Goal: Communication & Community: Answer question/provide support

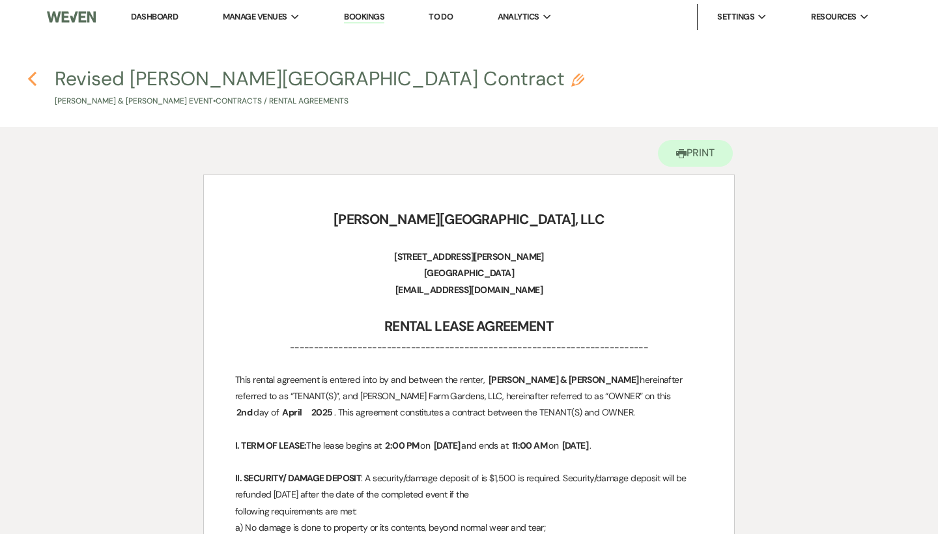
click at [35, 78] on icon "Previous" at bounding box center [32, 79] width 10 height 16
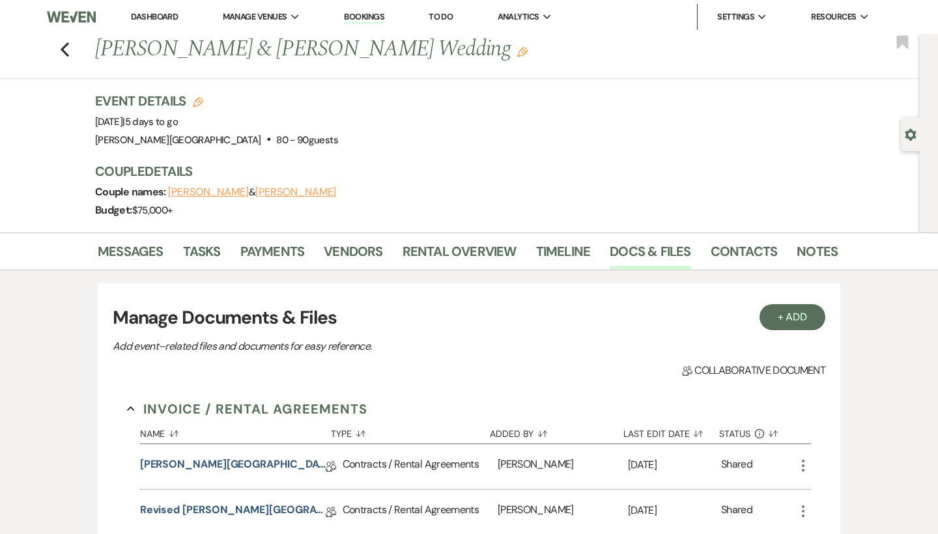
scroll to position [131, 0]
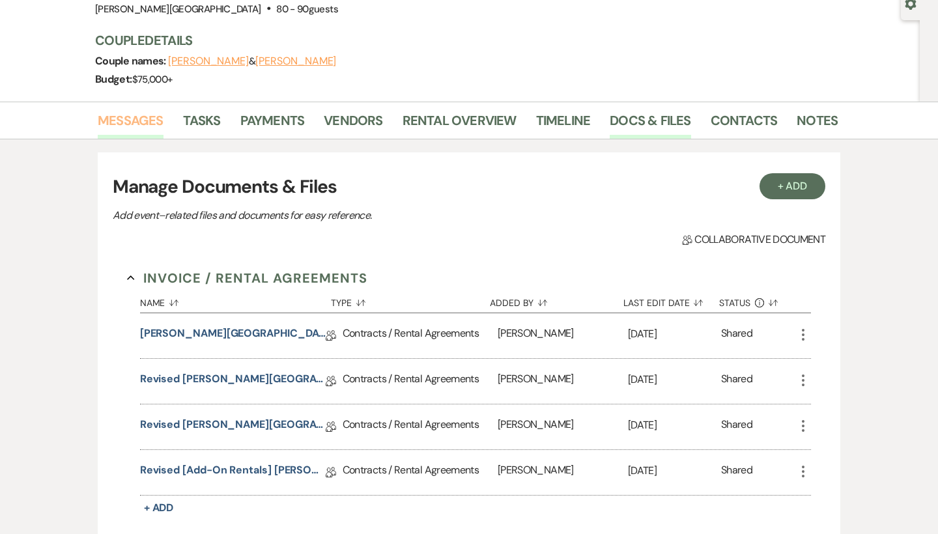
click at [151, 122] on link "Messages" at bounding box center [131, 124] width 66 height 29
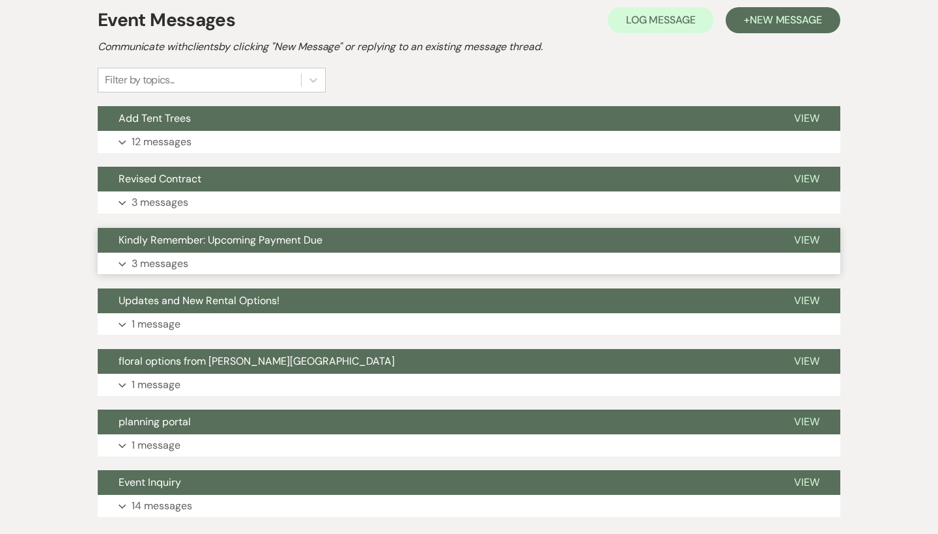
scroll to position [287, 0]
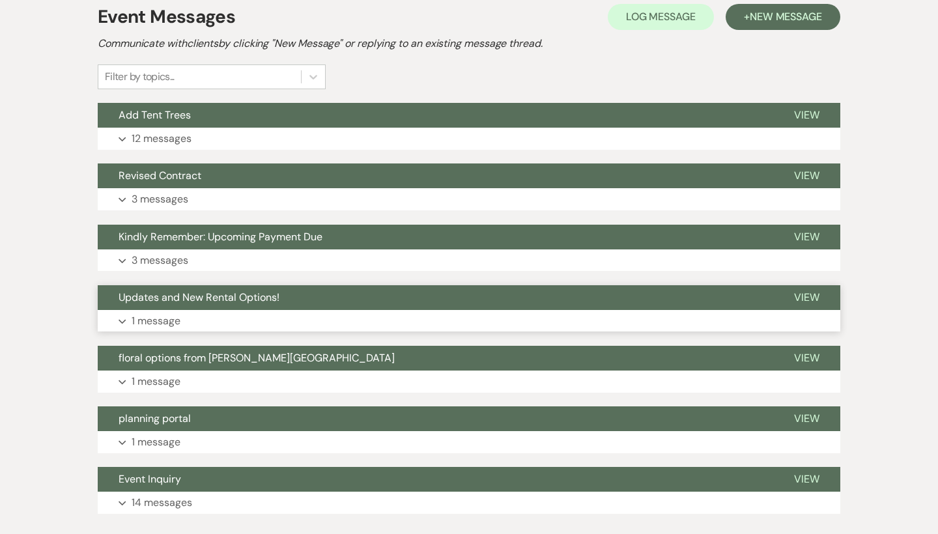
click at [479, 300] on button "Updates and New Rental Options!" at bounding box center [436, 297] width 676 height 25
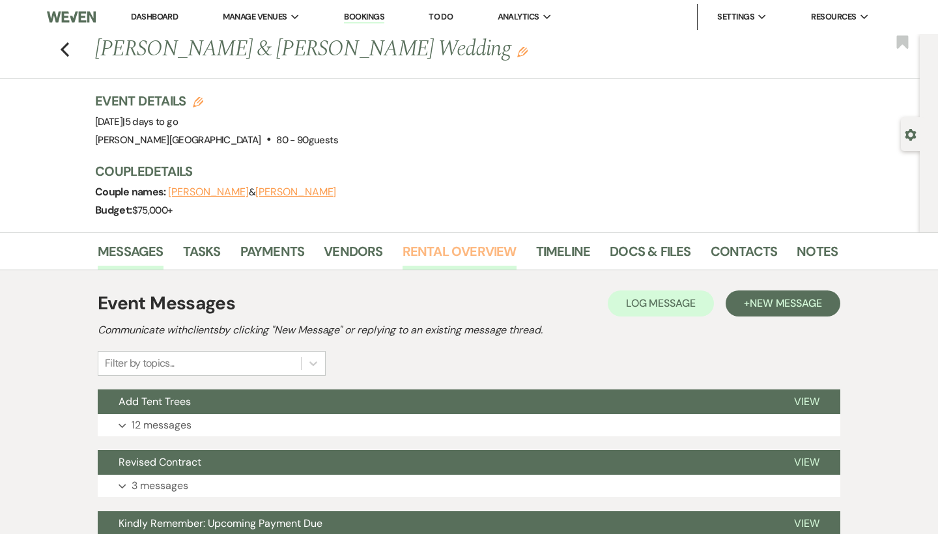
scroll to position [0, 0]
click at [495, 402] on button "Add Tent Trees" at bounding box center [436, 402] width 676 height 25
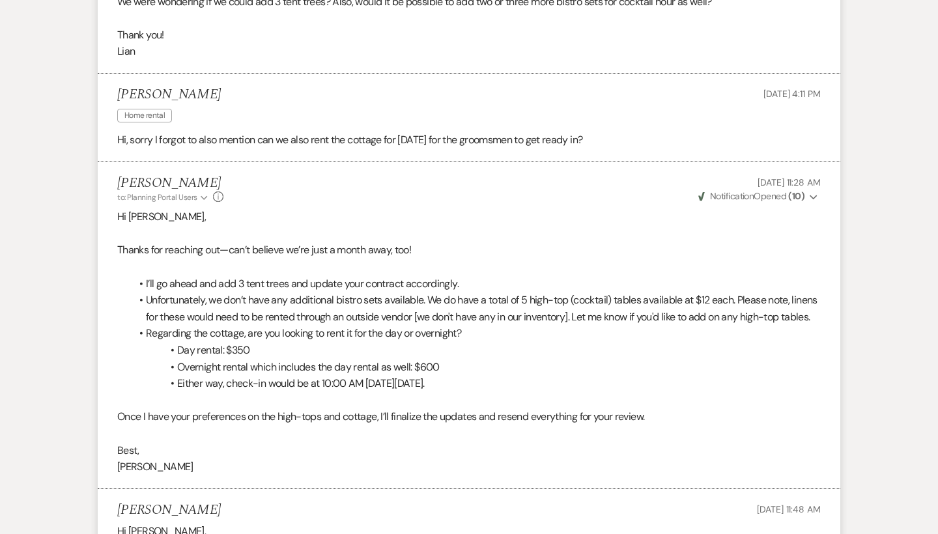
scroll to position [124, 0]
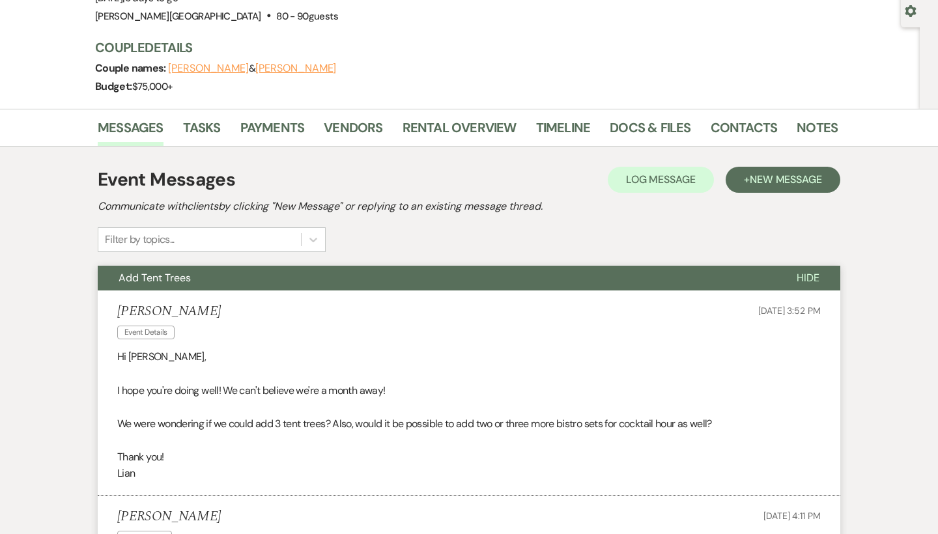
click at [472, 267] on button "Add Tent Trees" at bounding box center [437, 278] width 678 height 25
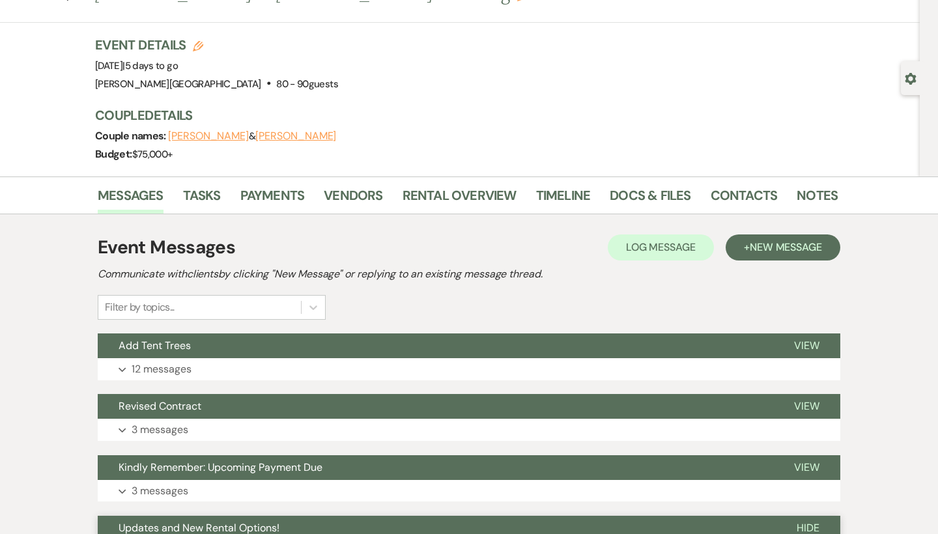
scroll to position [66, 0]
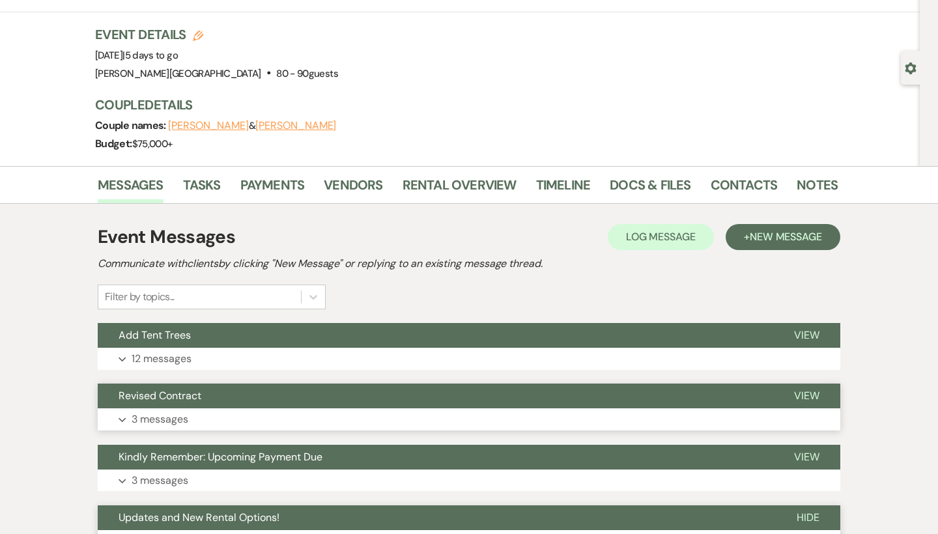
click at [471, 392] on button "Revised Contract" at bounding box center [436, 396] width 676 height 25
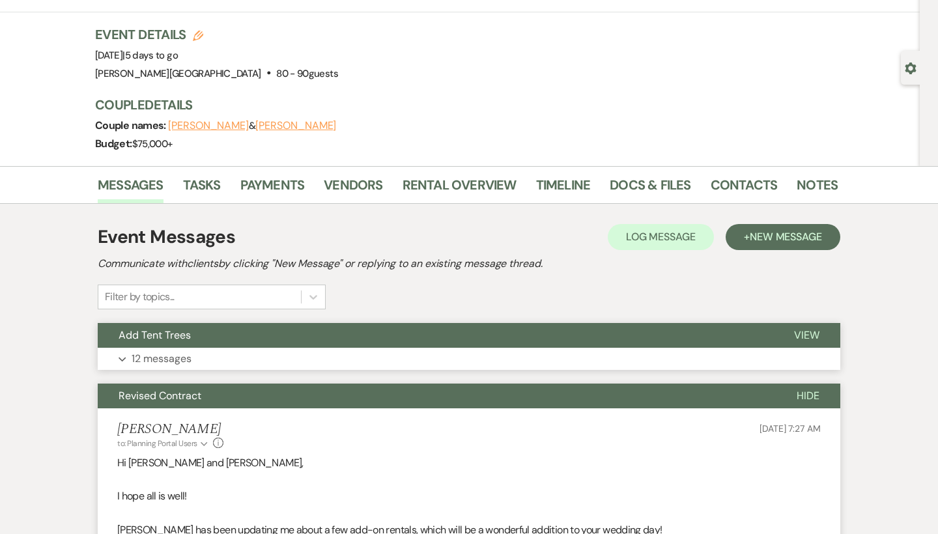
click at [488, 344] on button "Add Tent Trees" at bounding box center [436, 335] width 676 height 25
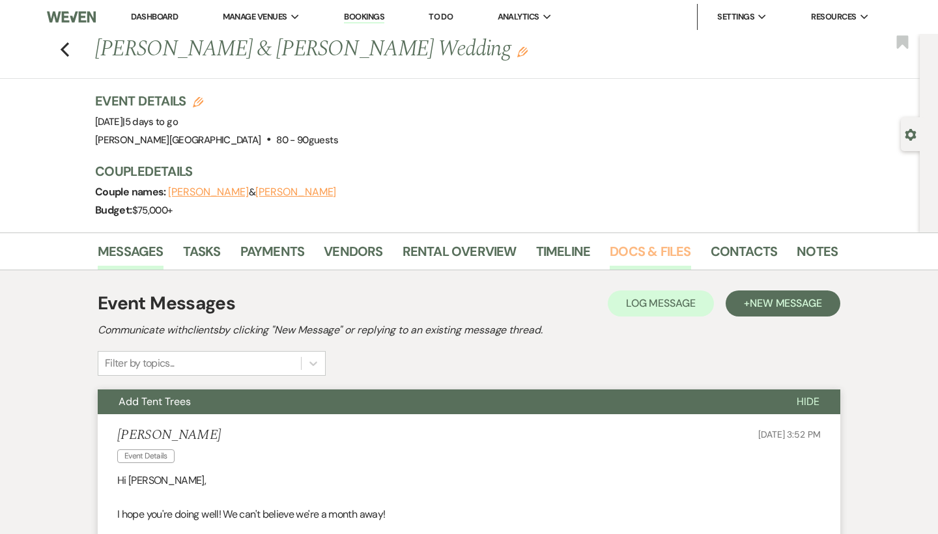
scroll to position [0, 0]
click at [746, 250] on link "Contacts" at bounding box center [744, 255] width 67 height 29
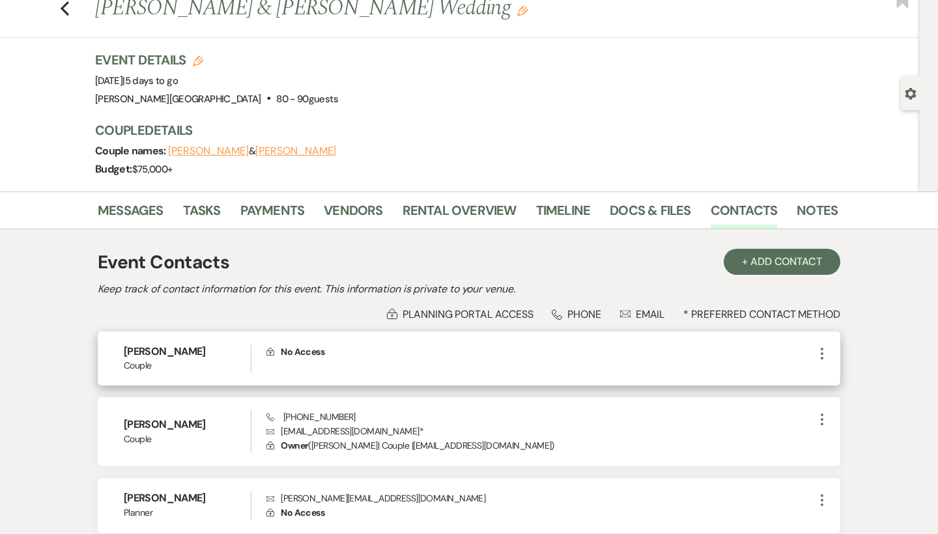
scroll to position [30, 0]
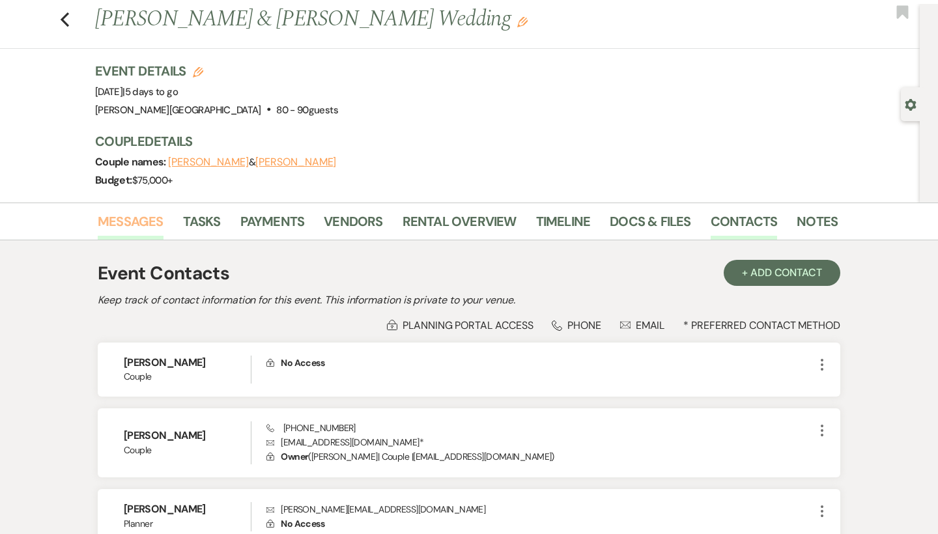
click at [160, 222] on link "Messages" at bounding box center [131, 225] width 66 height 29
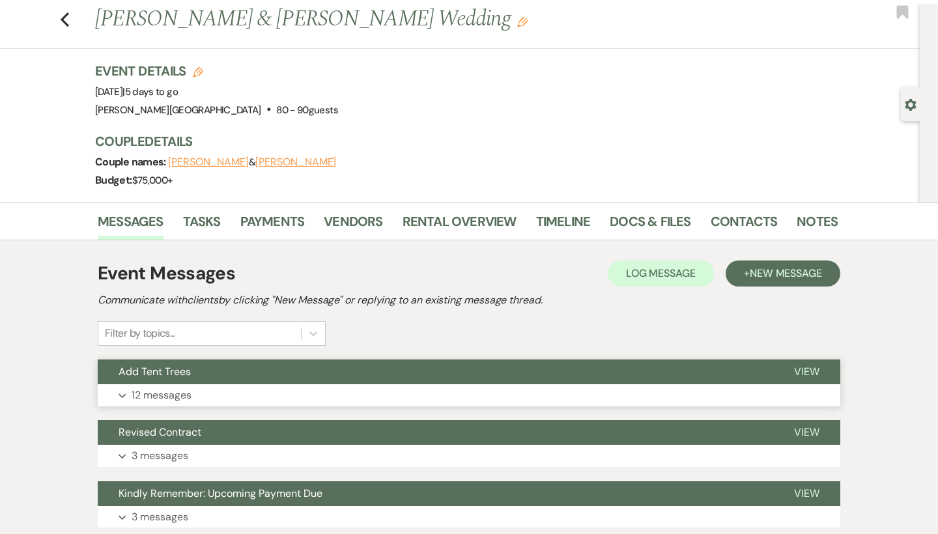
click at [476, 362] on button "Add Tent Trees" at bounding box center [436, 372] width 676 height 25
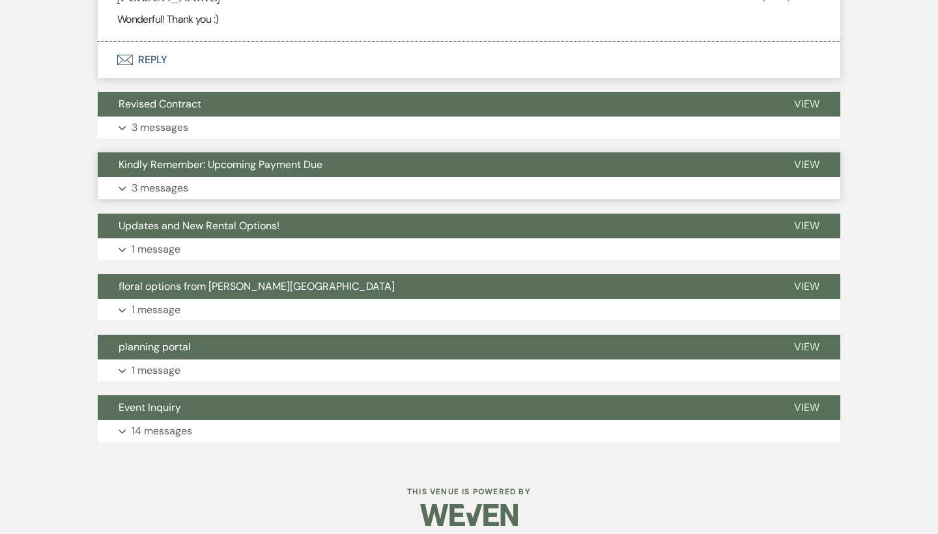
scroll to position [2673, 0]
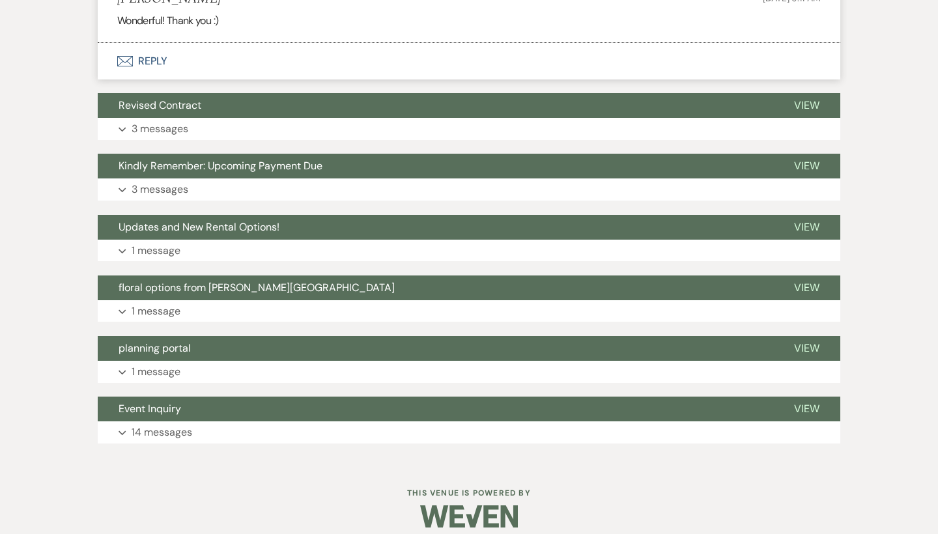
click at [159, 50] on button "Envelope Reply" at bounding box center [469, 61] width 743 height 36
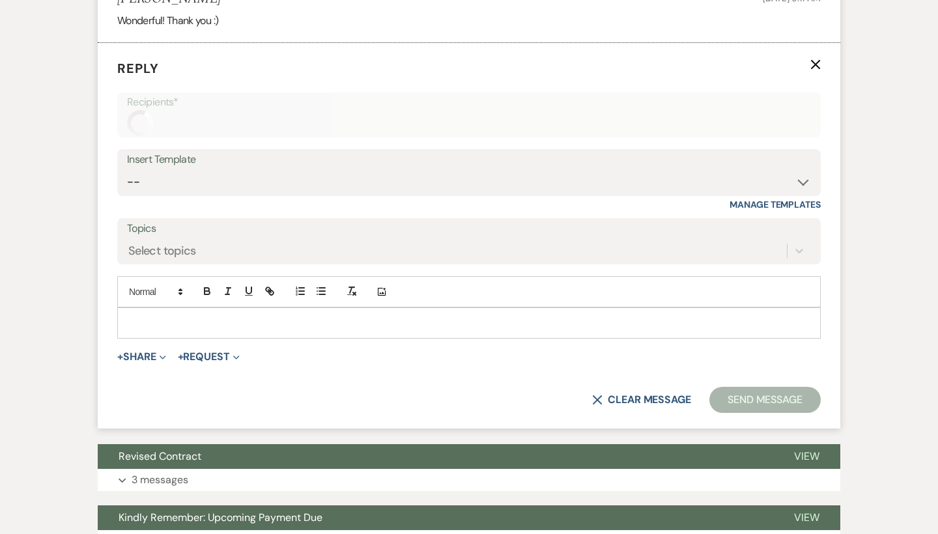
scroll to position [2630, 0]
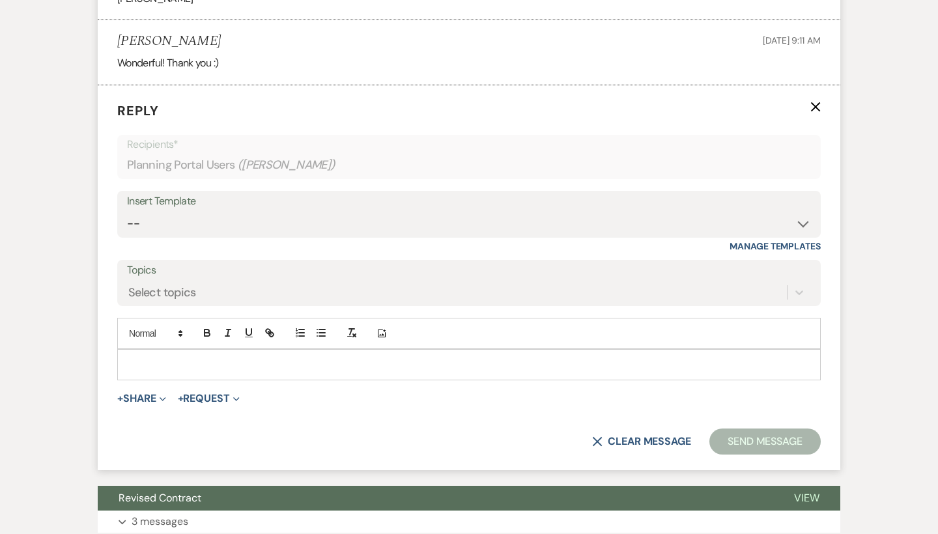
click at [187, 358] on p at bounding box center [469, 365] width 683 height 14
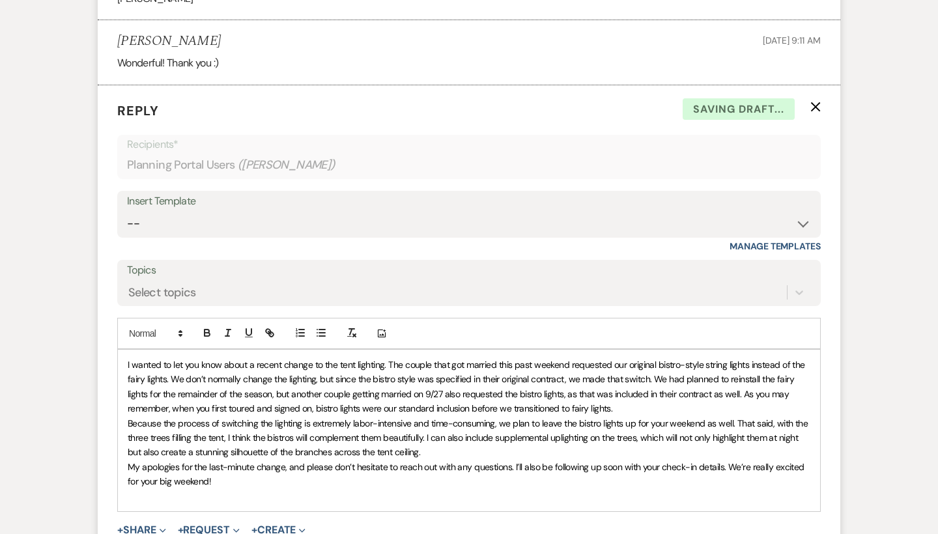
click at [126, 350] on div "I wanted to let you know about a recent change to the tent lighting. The couple…" at bounding box center [469, 431] width 703 height 162
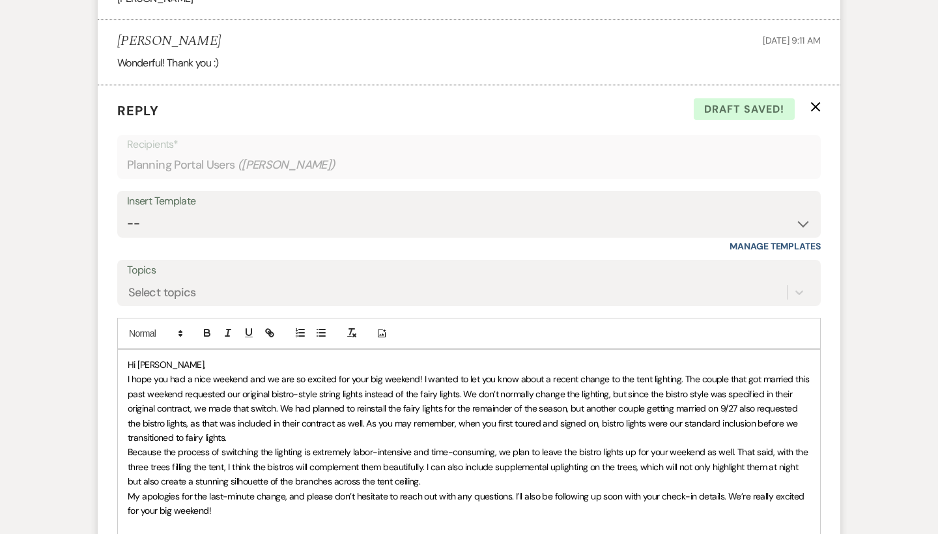
click at [261, 373] on span "I hope you had a nice weekend and we are so excited for your big weekend! I wan…" at bounding box center [470, 408] width 684 height 70
drag, startPoint x: 271, startPoint y: 367, endPoint x: 128, endPoint y: 367, distance: 143.4
click at [128, 373] on span "I hope you had a nice weekend and we are so excited for your big weekend! I wan…" at bounding box center [470, 408] width 684 height 70
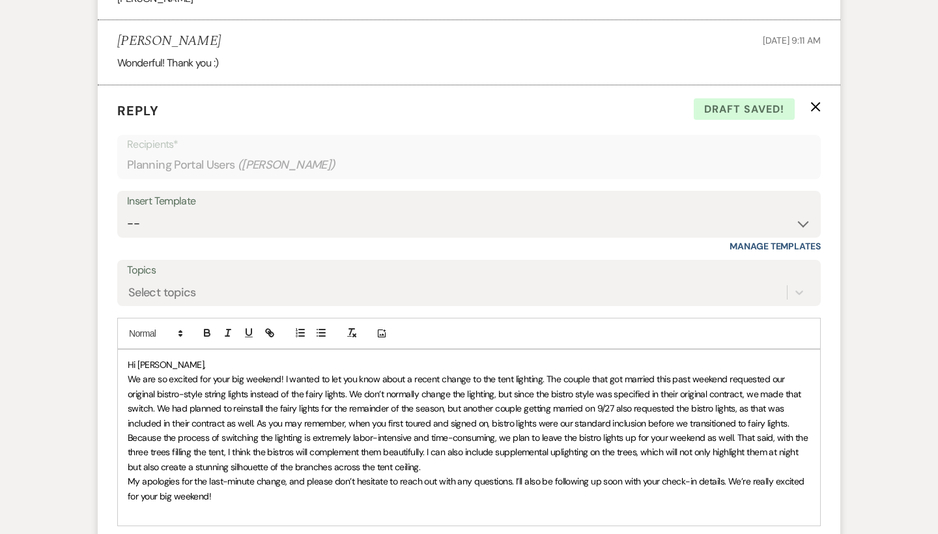
click at [128, 373] on span "We are so excited for your big weekend! I wanted to let you know about a recent…" at bounding box center [466, 400] width 676 height 55
click at [284, 373] on span "We are so excited for your big weekend! I wanted to let you know about a recent…" at bounding box center [466, 400] width 676 height 55
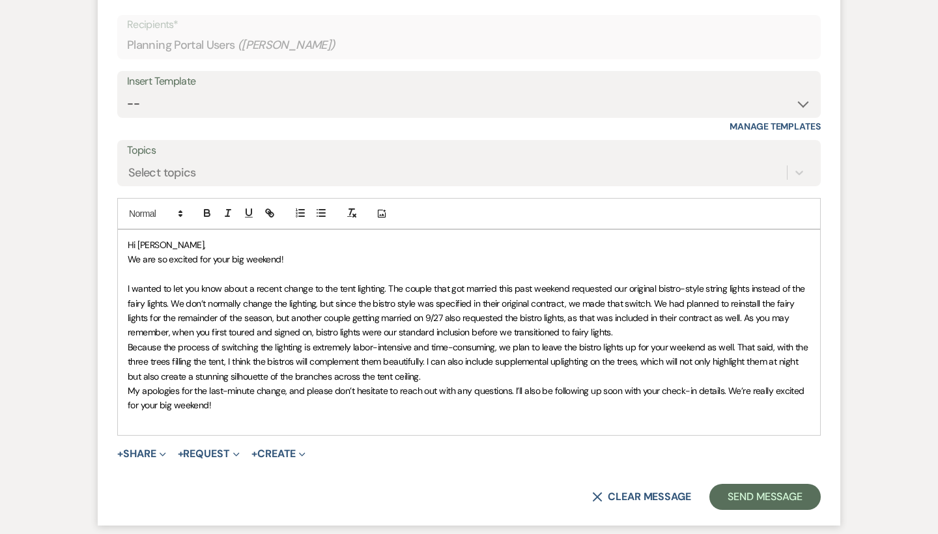
scroll to position [2770, 0]
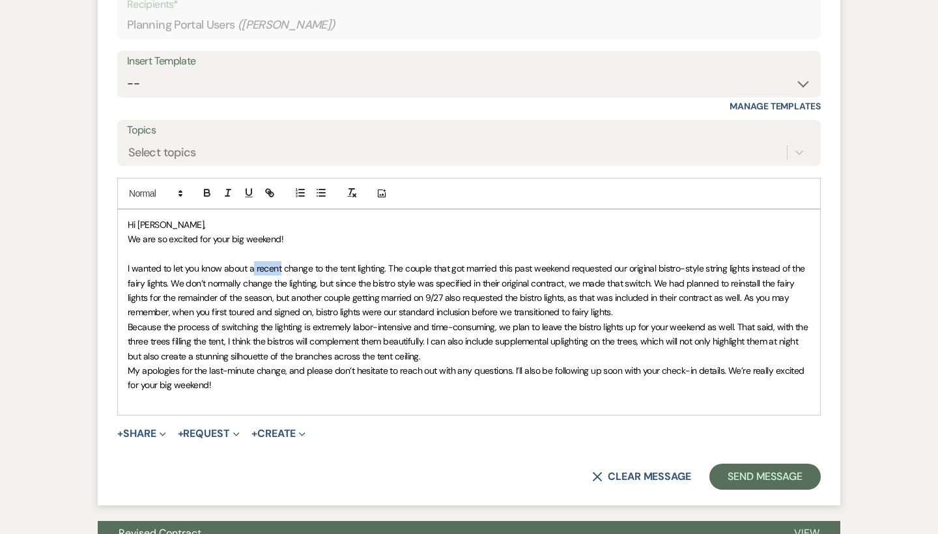
drag, startPoint x: 282, startPoint y: 252, endPoint x: 254, endPoint y: 254, distance: 28.1
click at [254, 263] on span "﻿ I wanted to let you know about a recent change to the tent lighting. The coup…" at bounding box center [468, 290] width 680 height 55
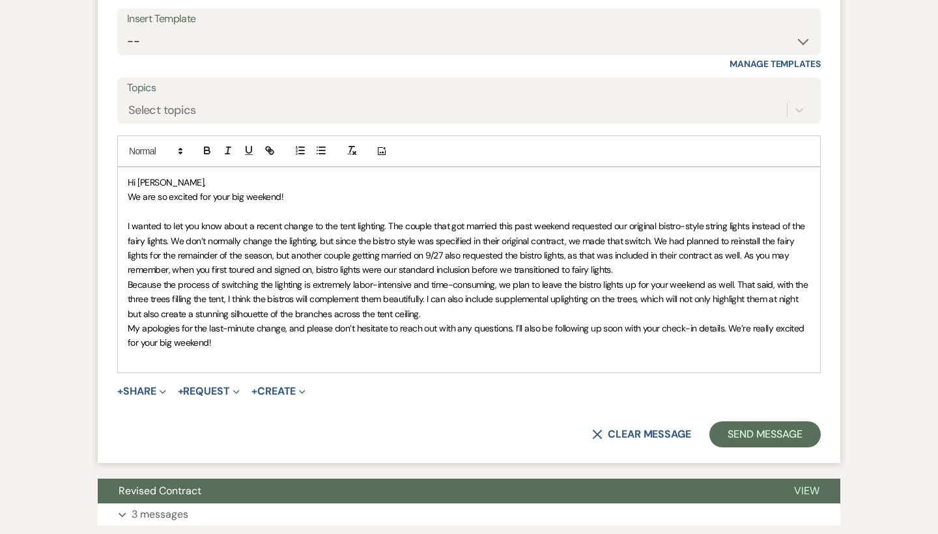
scroll to position [2814, 0]
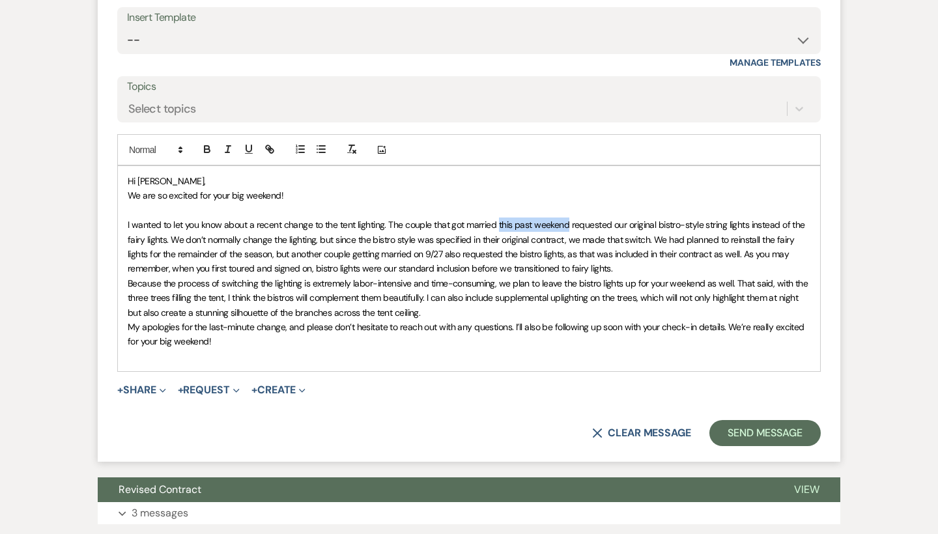
drag, startPoint x: 569, startPoint y: 212, endPoint x: 498, endPoint y: 214, distance: 71.1
click at [498, 219] on span "I wanted to let you know about a recent change to the tent lighting. The couple…" at bounding box center [468, 246] width 680 height 55
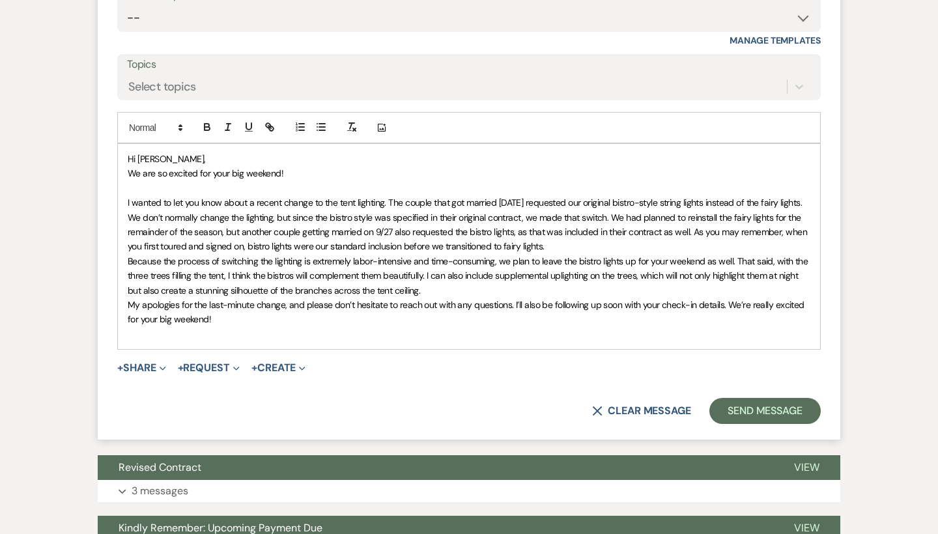
click at [569, 203] on span "I wanted to let you know about a recent change to the tent lighting. The couple…" at bounding box center [469, 224] width 682 height 55
click at [587, 207] on span "I wanted to let you know about a recent change to the tent lighting. The couple…" at bounding box center [469, 224] width 682 height 55
click at [586, 209] on span "I wanted to let you know about a recent change to the tent lighting. The couple…" at bounding box center [469, 224] width 682 height 55
click at [575, 231] on p "I wanted to let you know about a recent change to the tent lighting. The couple…" at bounding box center [469, 225] width 683 height 59
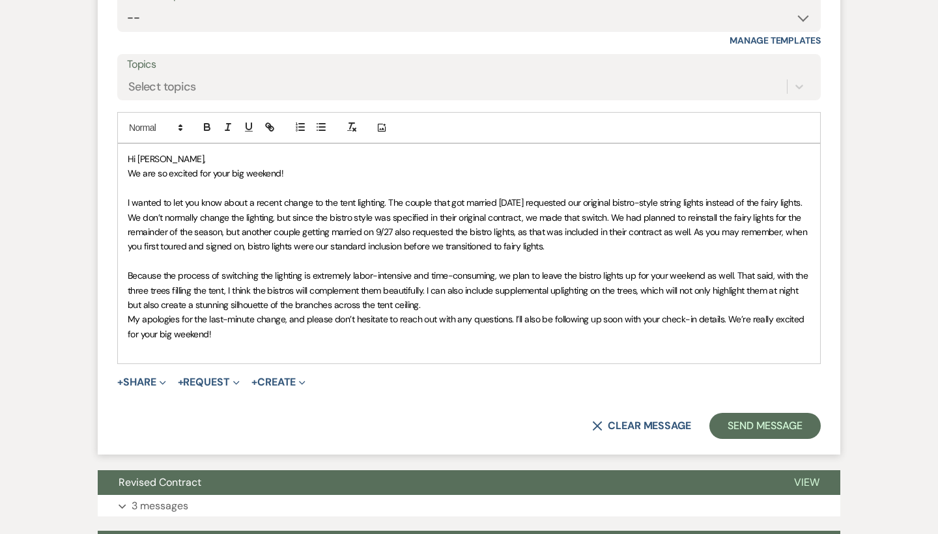
click at [668, 270] on span "Because the process of switching the lighting is extremely labor-intensive and …" at bounding box center [469, 290] width 683 height 41
drag, startPoint x: 479, startPoint y: 274, endPoint x: 370, endPoint y: 273, distance: 108.8
click at [370, 273] on span "Because the process of switching the lighting is extremely labor-intensive and …" at bounding box center [464, 290] width 673 height 41
click at [607, 276] on span "Because the process of switching the lighting is extremely labor-intensive and …" at bounding box center [467, 290] width 679 height 41
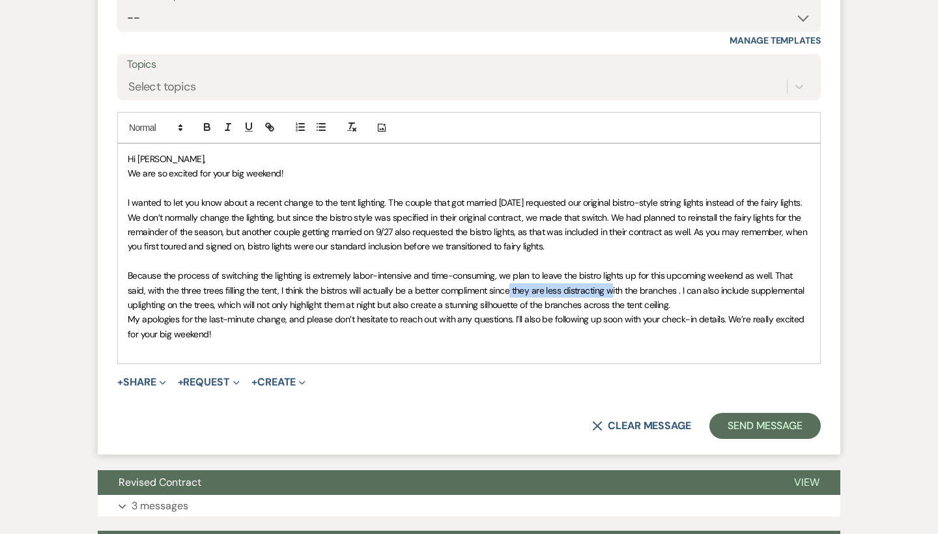
drag, startPoint x: 606, startPoint y: 276, endPoint x: 506, endPoint y: 280, distance: 99.8
click at [506, 280] on span "Because the process of switching the lighting is extremely labor-intensive and …" at bounding box center [467, 290] width 679 height 41
click at [495, 271] on span "Because the process of switching the lighting is extremely labor-intensive and …" at bounding box center [461, 290] width 667 height 41
click at [669, 276] on span "Because the process of switching the lighting is extremely labor-intensive and …" at bounding box center [466, 290] width 676 height 41
drag, startPoint x: 703, startPoint y: 276, endPoint x: 605, endPoint y: 280, distance: 97.9
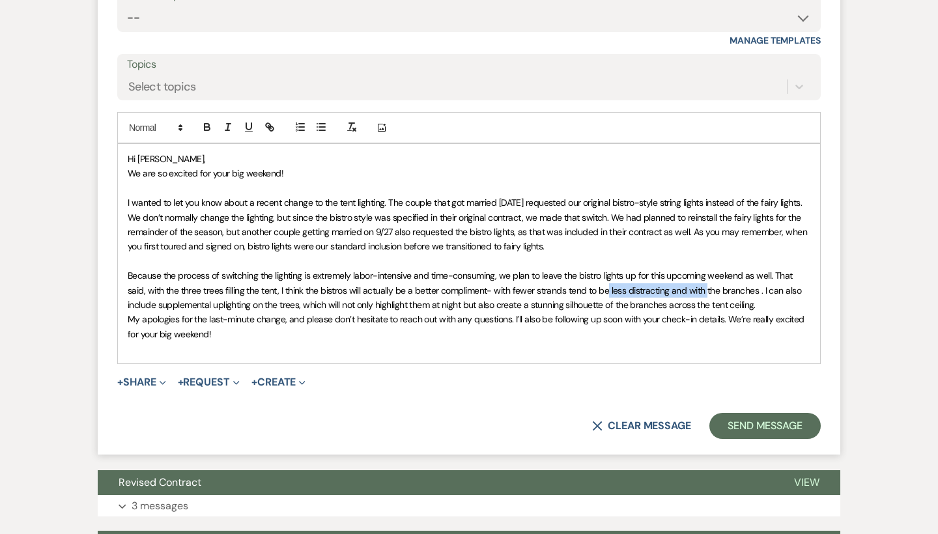
click at [605, 280] on span "Because the process of switching the lighting is extremely labor-intensive and …" at bounding box center [466, 290] width 676 height 41
click at [702, 272] on span "Because the process of switching the lighting is extremely labor-intensive and …" at bounding box center [461, 290] width 667 height 41
drag, startPoint x: 742, startPoint y: 278, endPoint x: 707, endPoint y: 277, distance: 34.5
click at [707, 277] on span "Because the process of switching the lighting is extremely labor-intensive and …" at bounding box center [461, 290] width 667 height 41
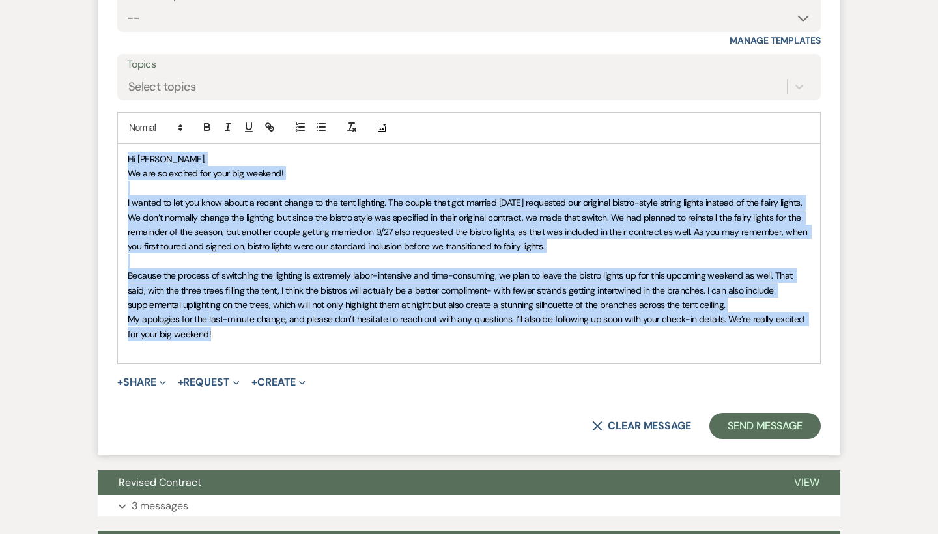
drag, startPoint x: 222, startPoint y: 318, endPoint x: 126, endPoint y: 150, distance: 193.5
click at [126, 150] on div "Hi [PERSON_NAME], We are so excited for your big weekend! I wanted to let you k…" at bounding box center [469, 254] width 703 height 220
copy div "Lo Ipsu, Do sit am consect adi elit sed doeiusm! T incidi ut lab etd magn aliqu…"
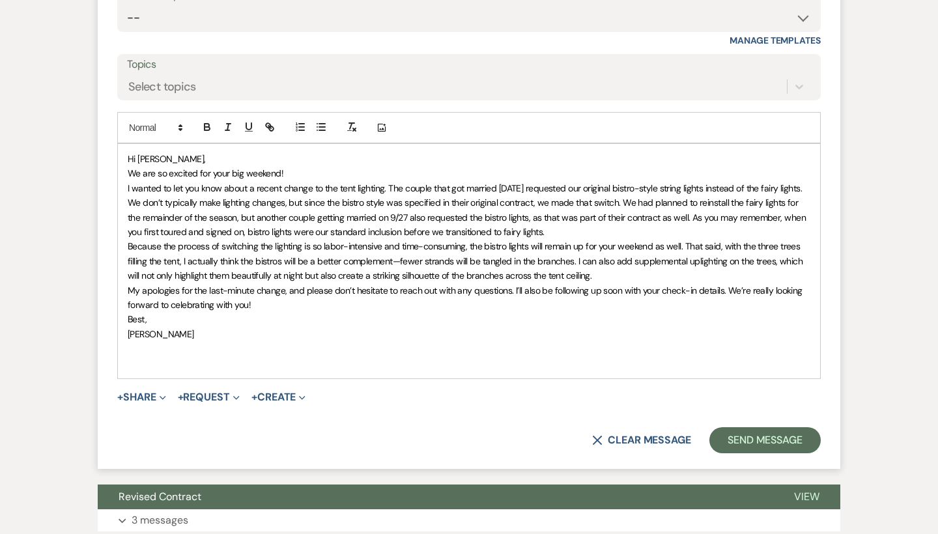
click at [298, 166] on p "We are so excited for your big weekend!" at bounding box center [469, 173] width 683 height 14
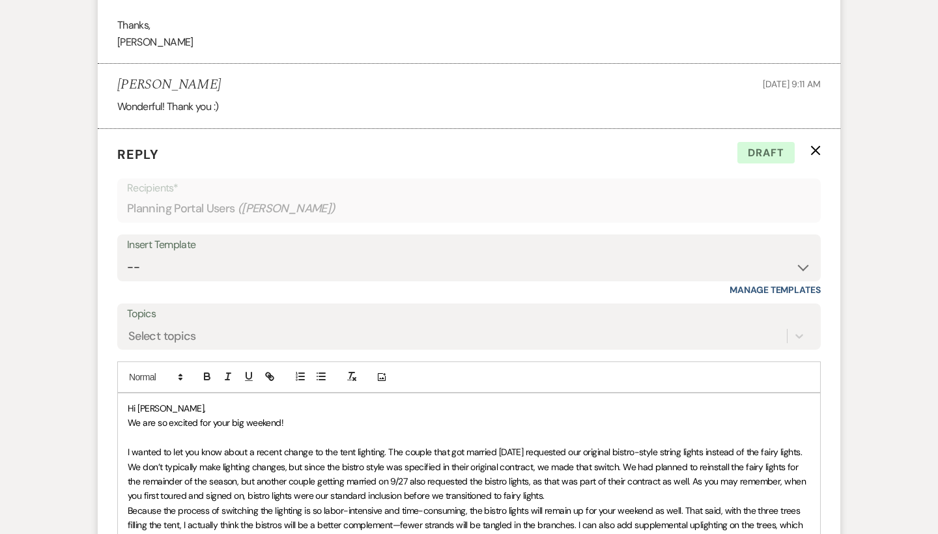
scroll to position [2569, 0]
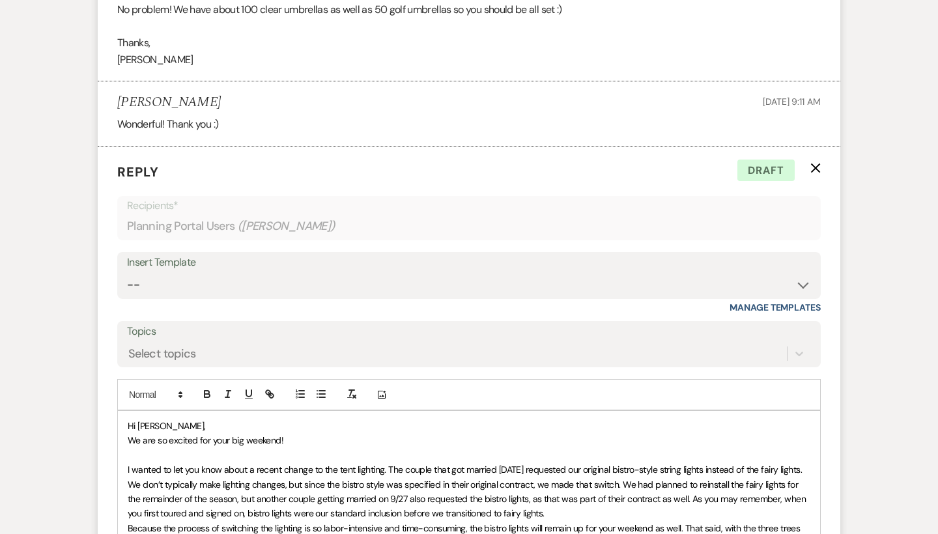
click at [170, 419] on p "Hi [PERSON_NAME]," at bounding box center [469, 426] width 683 height 14
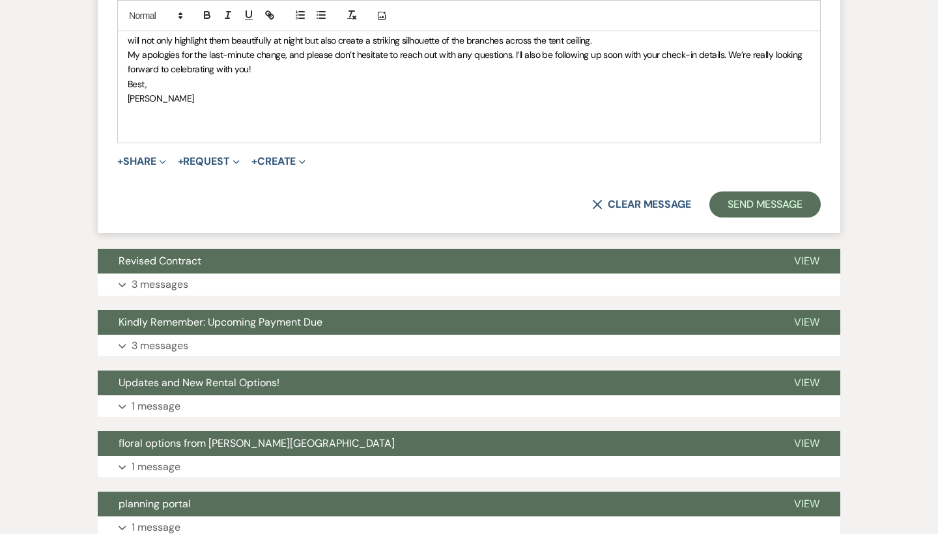
scroll to position [3232, 0]
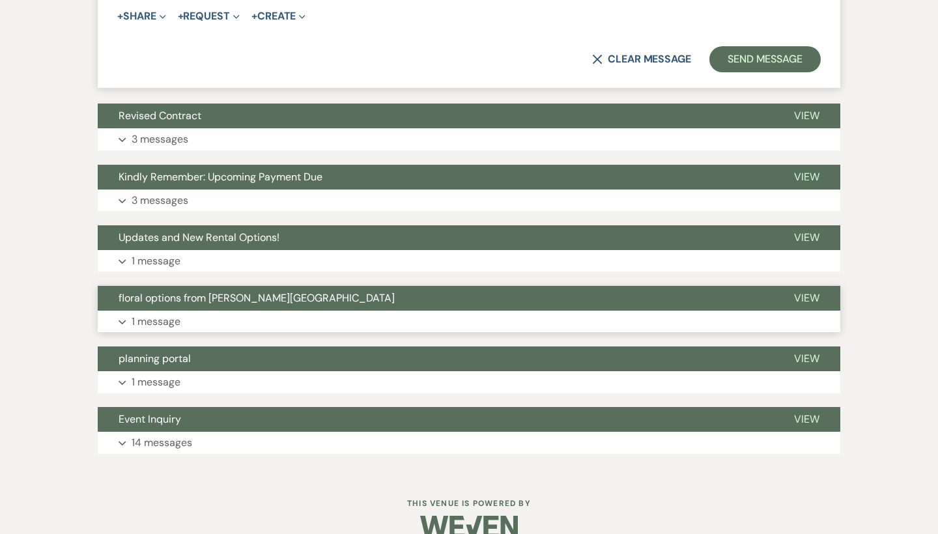
click at [289, 286] on button "floral options from [PERSON_NAME][GEOGRAPHIC_DATA]" at bounding box center [436, 298] width 676 height 25
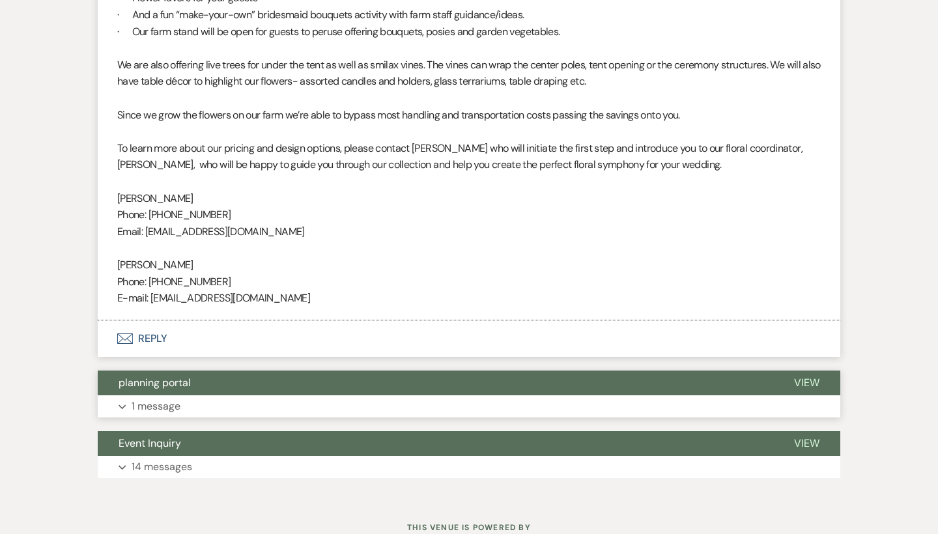
click at [297, 371] on button "planning portal" at bounding box center [436, 383] width 676 height 25
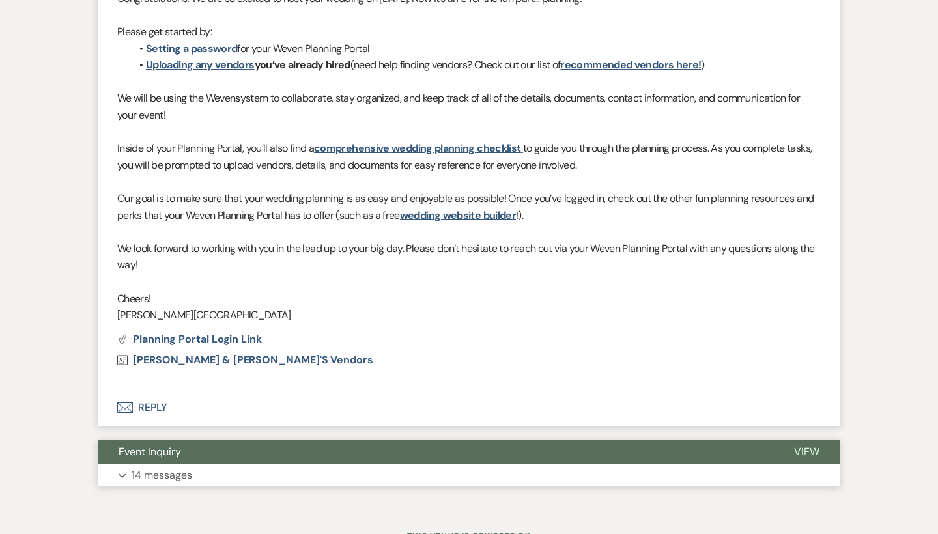
click at [295, 440] on button "Event Inquiry" at bounding box center [436, 452] width 676 height 25
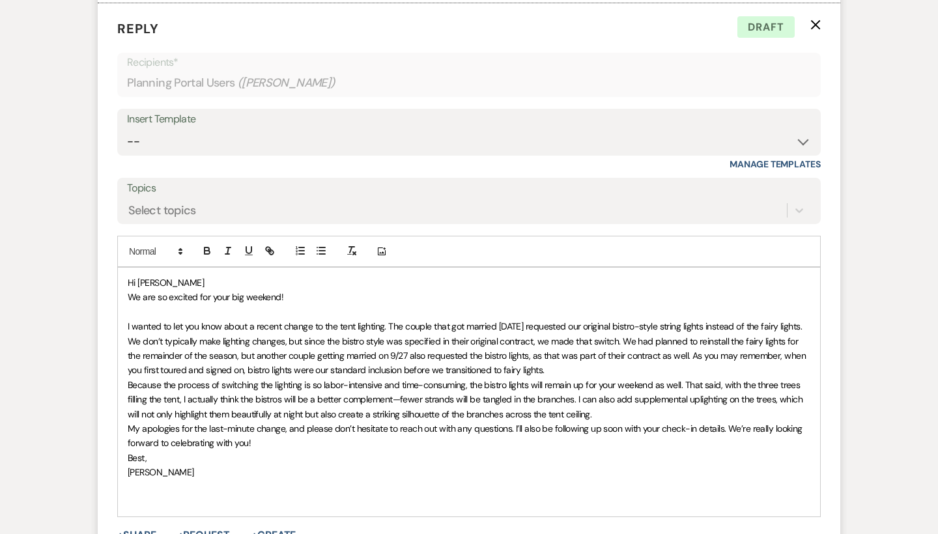
scroll to position [2711, 0]
click at [129, 293] on span "We are so excited for your big weekend!" at bounding box center [206, 299] width 156 height 12
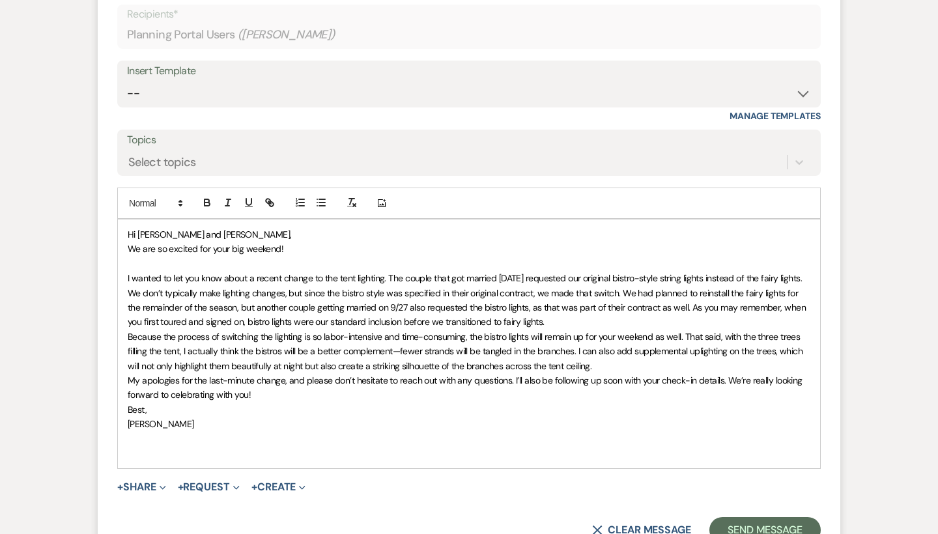
scroll to position [2760, 0]
click at [298, 242] on p "We are so excited for your big weekend!" at bounding box center [469, 249] width 683 height 14
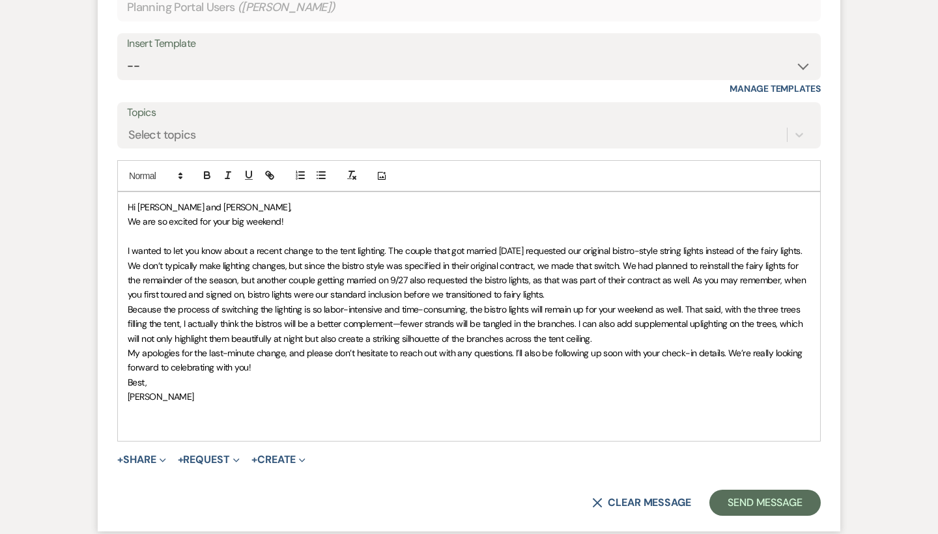
scroll to position [2809, 0]
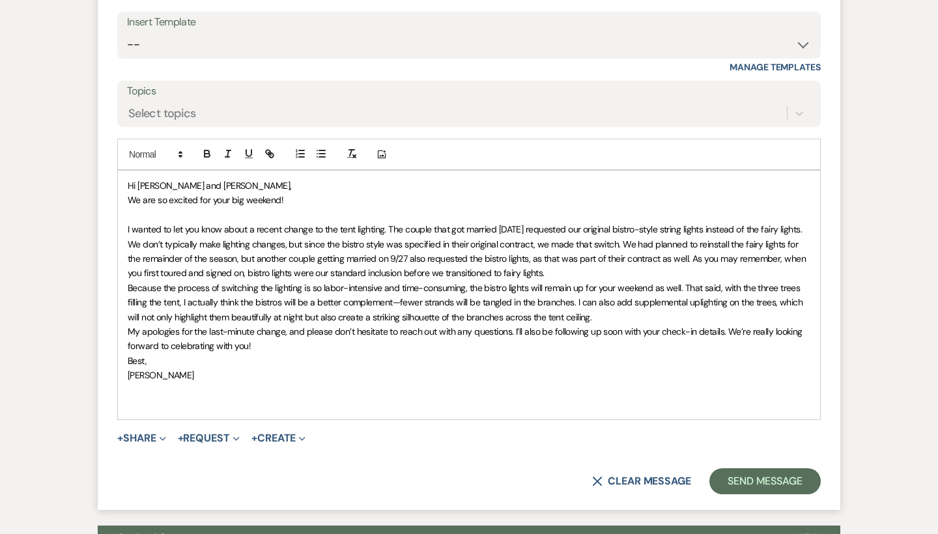
click at [307, 235] on span "I wanted to let you know about a recent change to the tent lighting. The couple…" at bounding box center [468, 251] width 680 height 55
click at [308, 231] on span "I wanted to let you know about a recent change to the tent lighting. The couple…" at bounding box center [468, 251] width 680 height 55
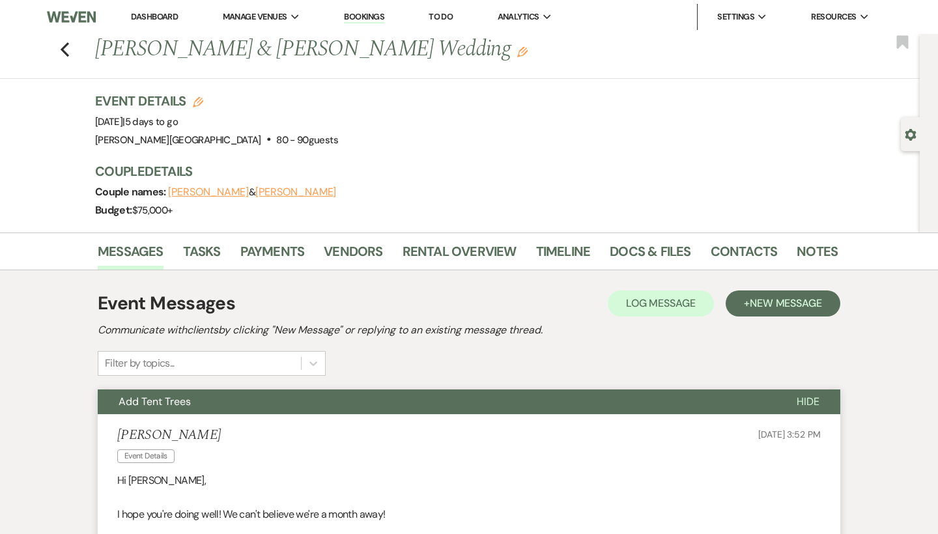
scroll to position [0, 0]
click at [147, 17] on link "Dashboard" at bounding box center [154, 16] width 47 height 11
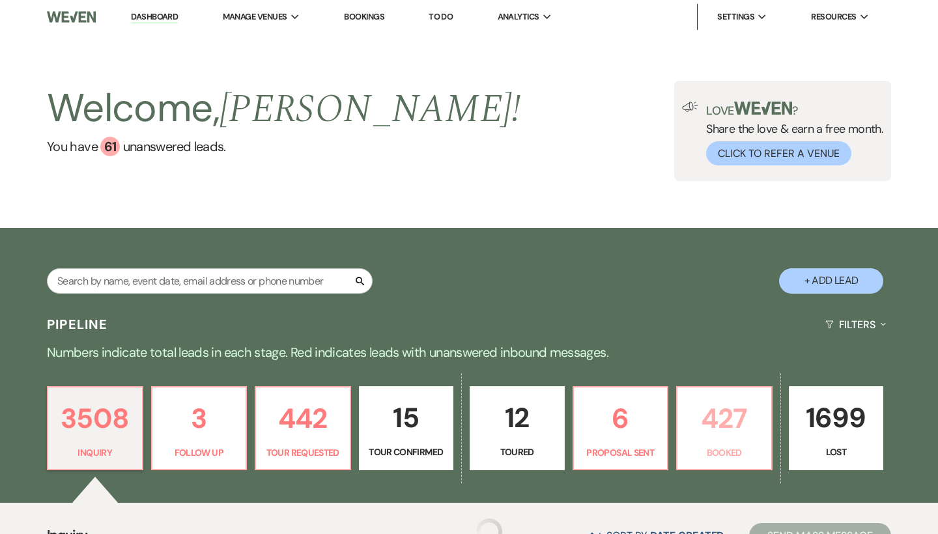
click at [729, 420] on p "427" at bounding box center [725, 419] width 78 height 44
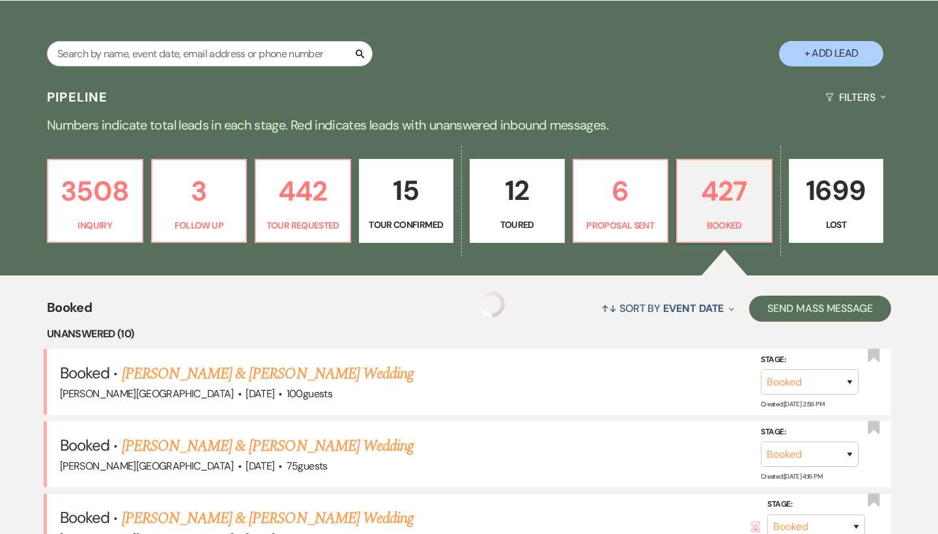
scroll to position [259, 0]
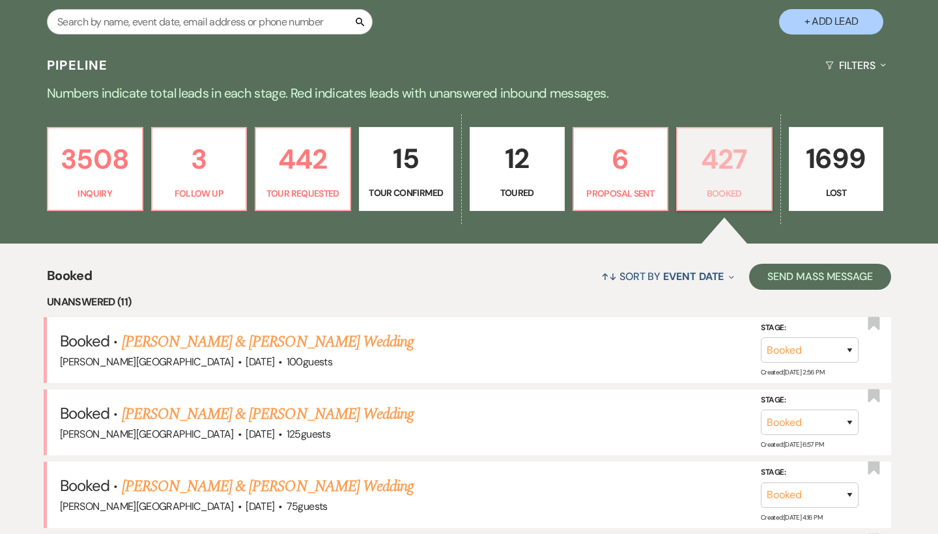
click at [717, 173] on p "427" at bounding box center [725, 160] width 78 height 44
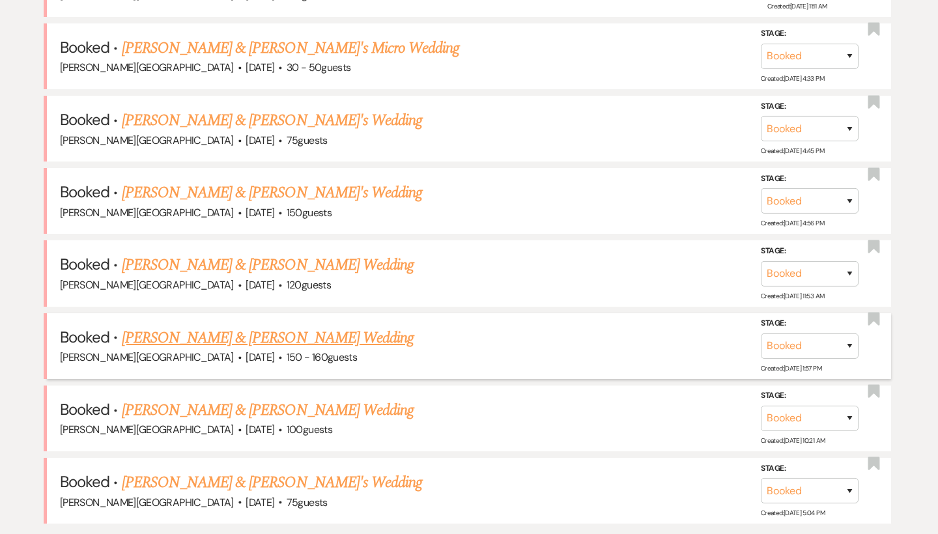
scroll to position [841, 0]
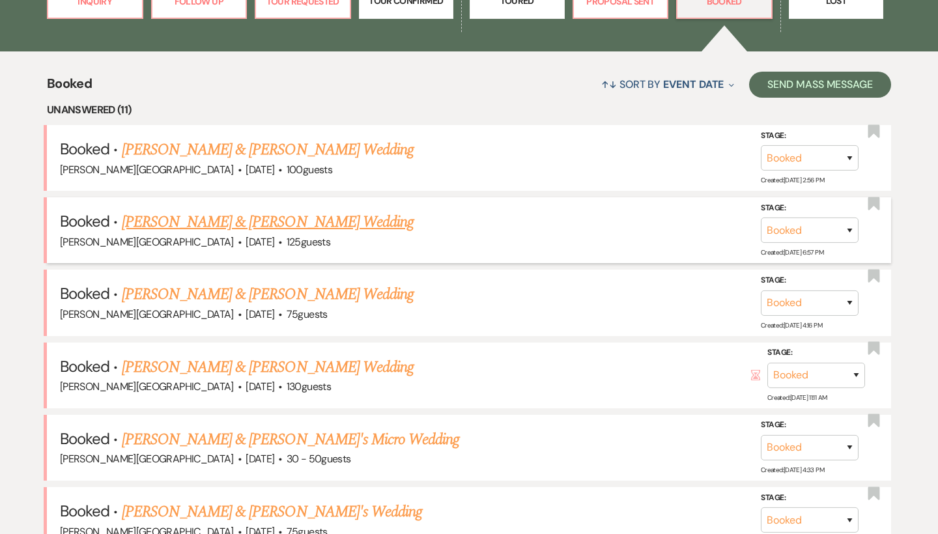
scroll to position [452, 0]
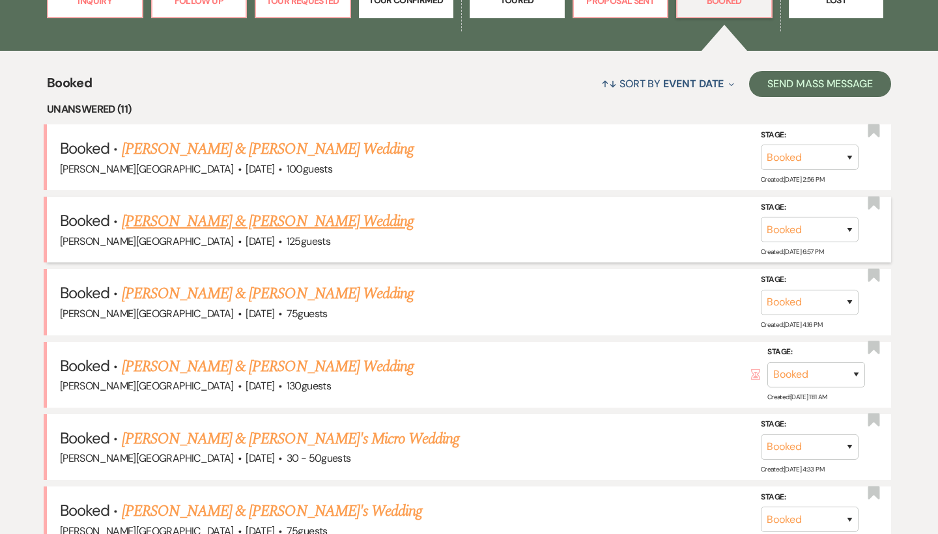
click at [287, 221] on link "[PERSON_NAME] & [PERSON_NAME] Wedding" at bounding box center [268, 221] width 292 height 23
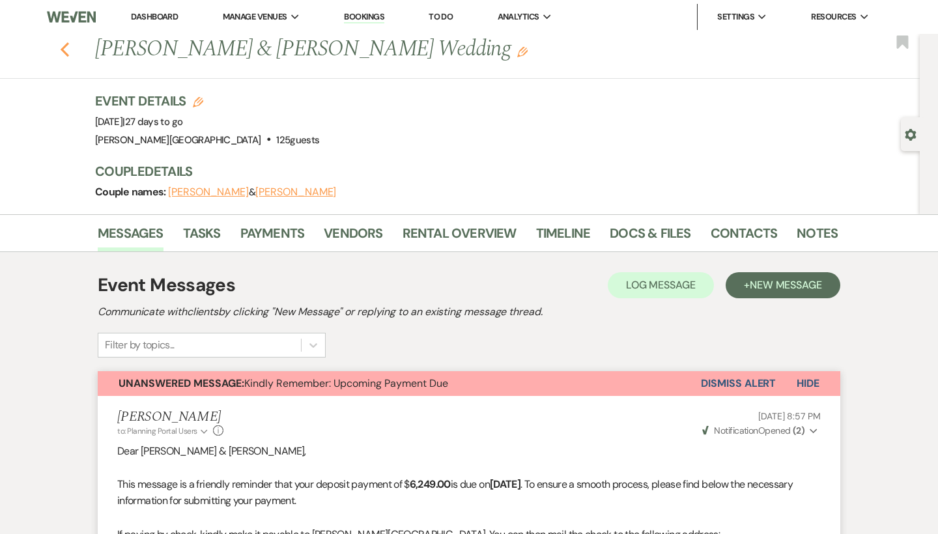
click at [63, 50] on use "button" at bounding box center [65, 49] width 8 height 14
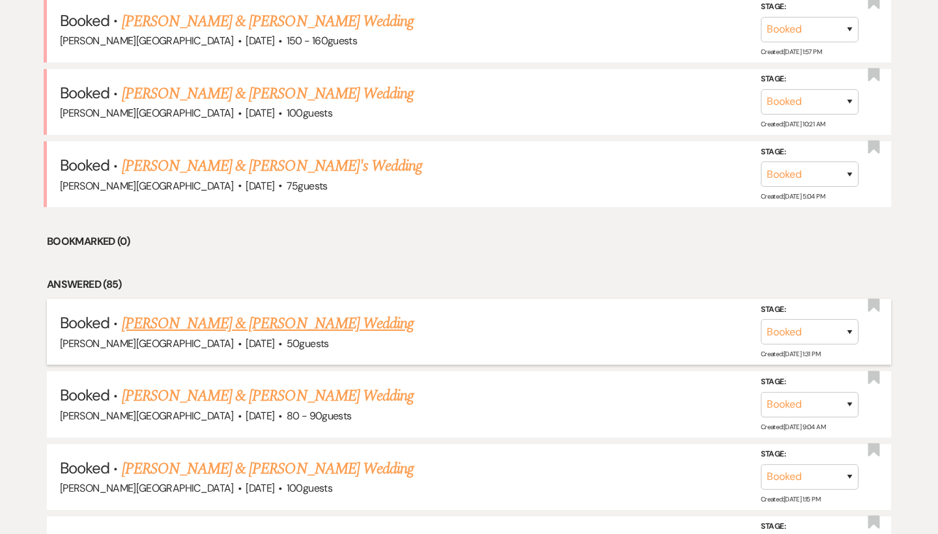
scroll to position [1176, 0]
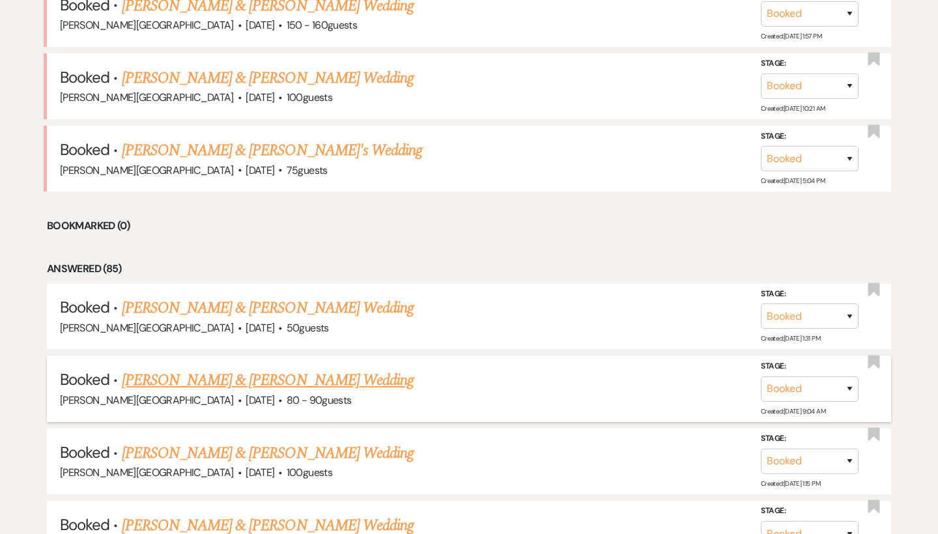
click at [258, 369] on link "[PERSON_NAME] & [PERSON_NAME] Wedding" at bounding box center [268, 380] width 292 height 23
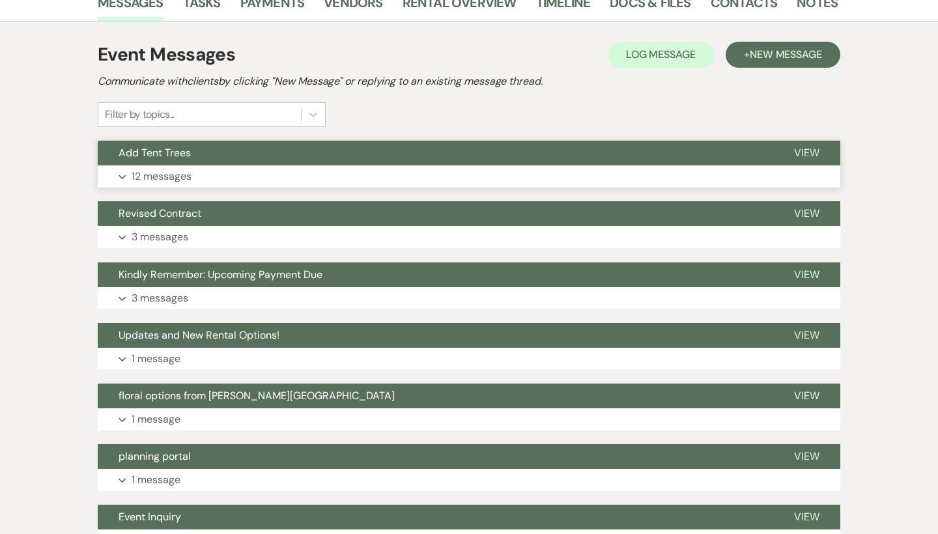
click at [392, 161] on button "Add Tent Trees" at bounding box center [436, 153] width 676 height 25
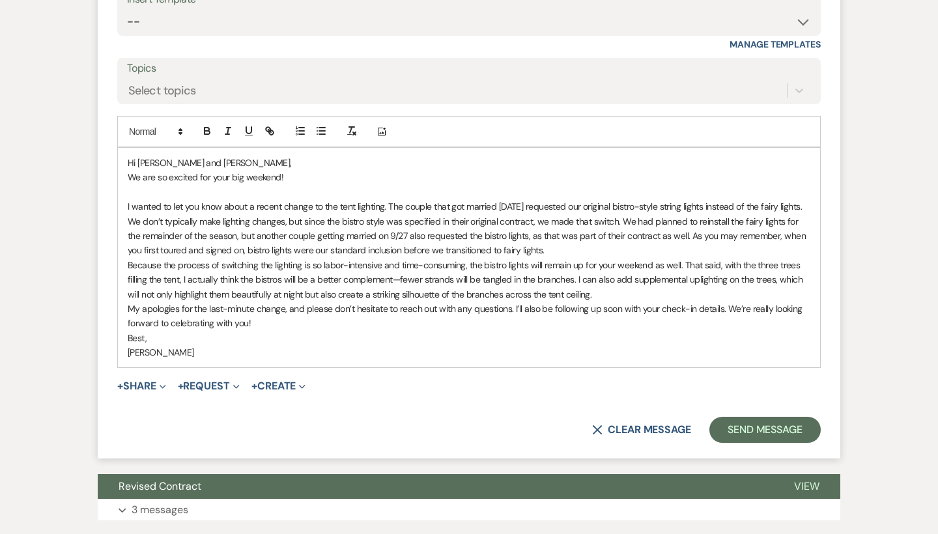
scroll to position [2823, 0]
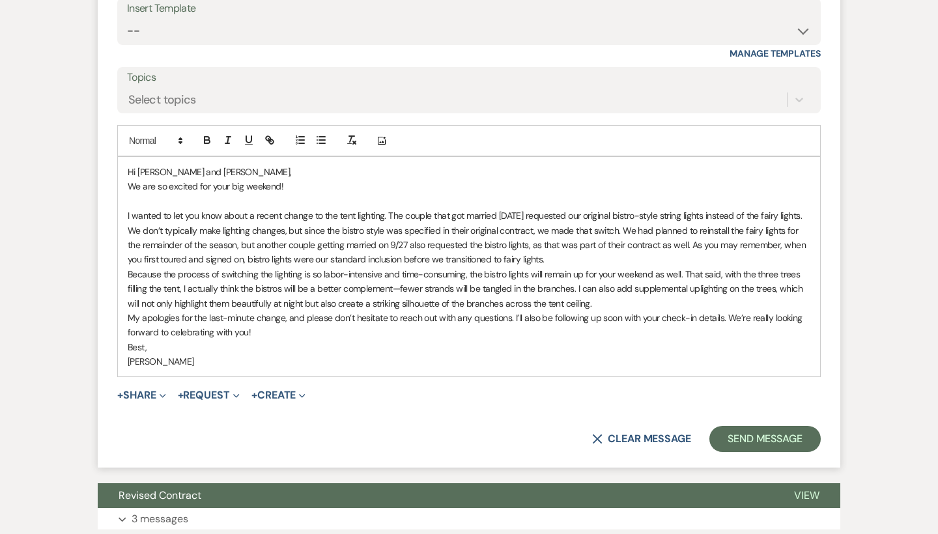
click at [126, 329] on div "Hi Lian and Nicholas, We are so excited for your big weekend! I wanted to let y…" at bounding box center [469, 267] width 703 height 220
click at [248, 312] on p "My apologies for the last-minute change, and please don’t hesitate to reach out…" at bounding box center [469, 325] width 683 height 29
click at [124, 334] on div "Hi Lian and Nicholas, We are so excited for your big weekend! I wanted to let y…" at bounding box center [469, 267] width 703 height 220
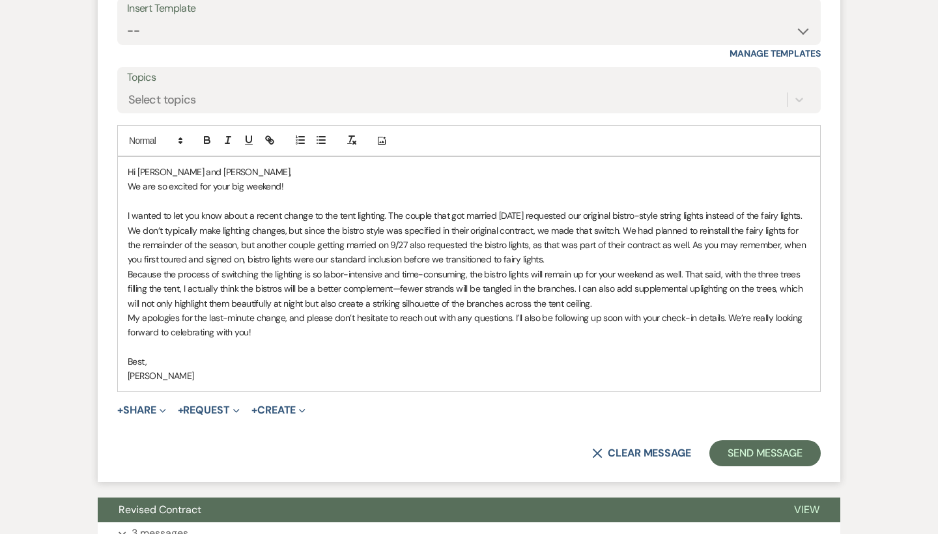
click at [126, 265] on div "Hi Lian and Nicholas, We are so excited for your big weekend! I wanted to let y…" at bounding box center [469, 274] width 703 height 235
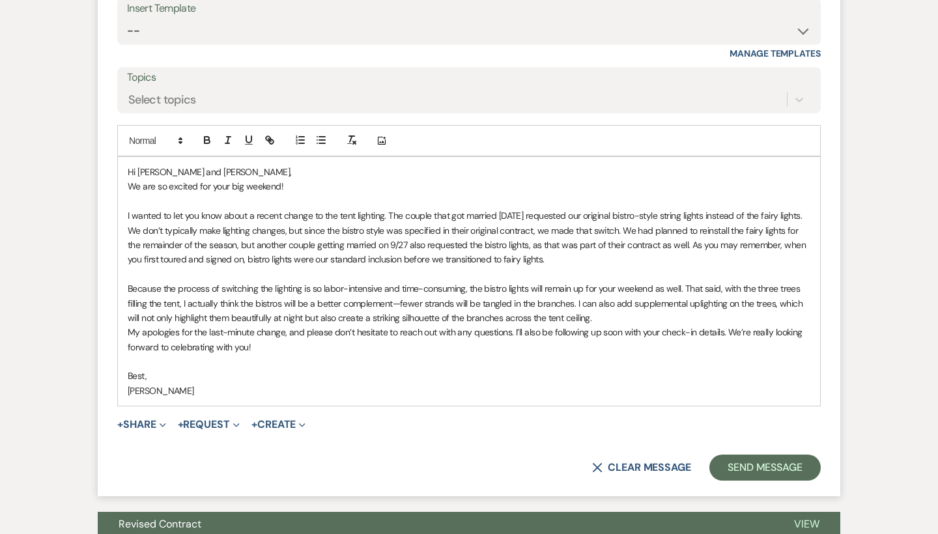
click at [129, 325] on p "My apologies for the last-minute change, and please don’t hesitate to reach out…" at bounding box center [469, 339] width 683 height 29
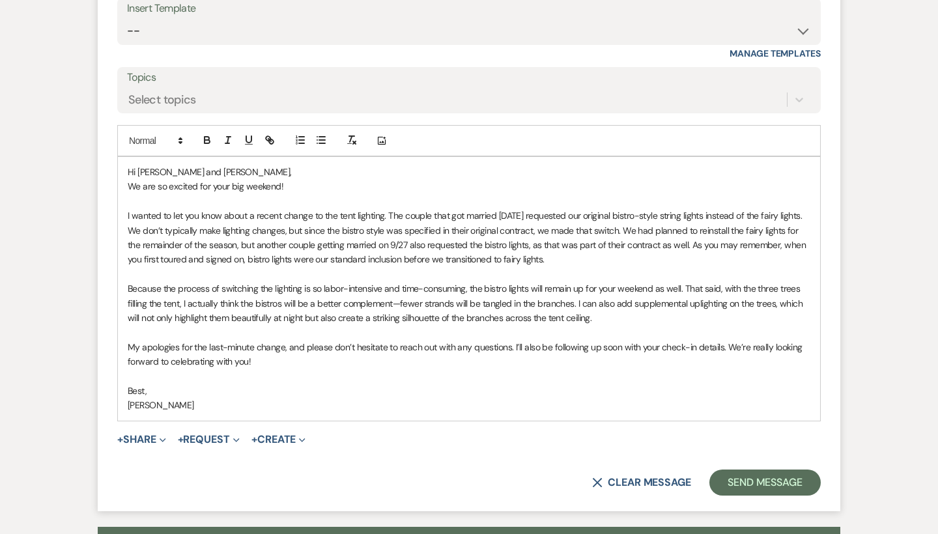
click at [427, 282] on p "Because the process of switching the lighting is so labor-intensive and time-co…" at bounding box center [469, 304] width 683 height 44
click at [240, 287] on p "Because the process of switching the lighting is so labor-intensive and time co…" at bounding box center [469, 304] width 683 height 44
click at [534, 287] on p "Because the process of switching the lighting is so labor-intensive and time co…" at bounding box center [469, 304] width 683 height 44
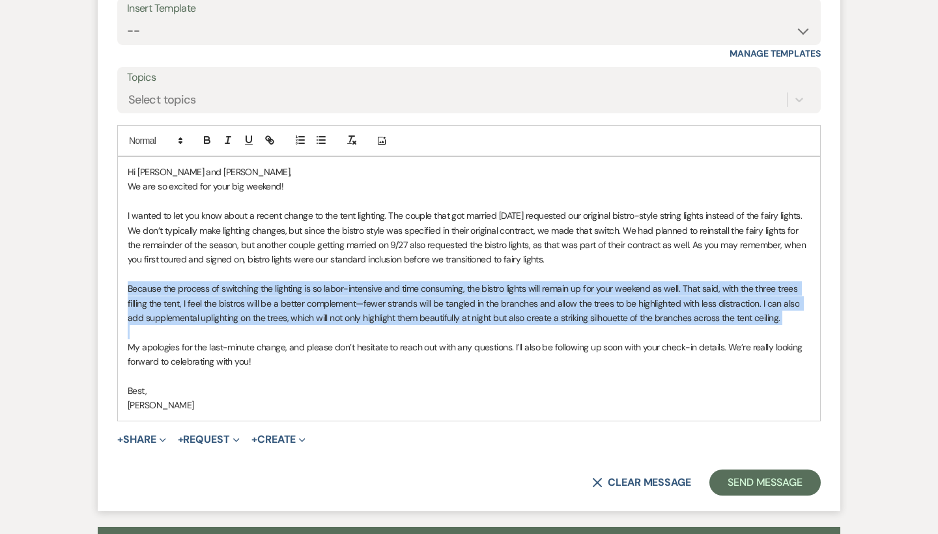
drag, startPoint x: 136, startPoint y: 313, endPoint x: 123, endPoint y: 273, distance: 42.5
click at [123, 273] on div "Hi Lian and Nicholas, We are so excited for your big weekend! I wanted to let y…" at bounding box center [469, 289] width 703 height 264
copy p "Because the process of switching the lighting is so labor-intensive and time co…"
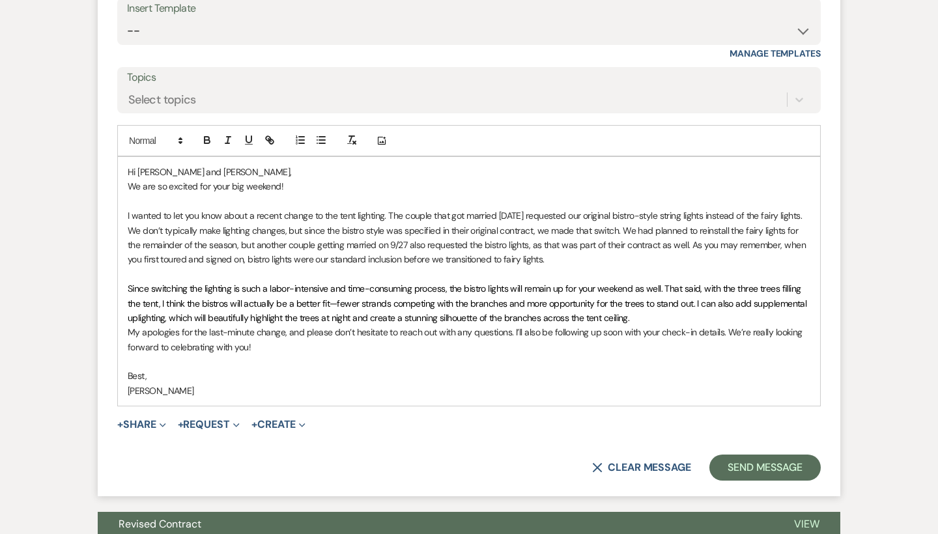
click at [128, 325] on p "My apologies for the last-minute change, and please don’t hesitate to reach out…" at bounding box center [469, 339] width 683 height 29
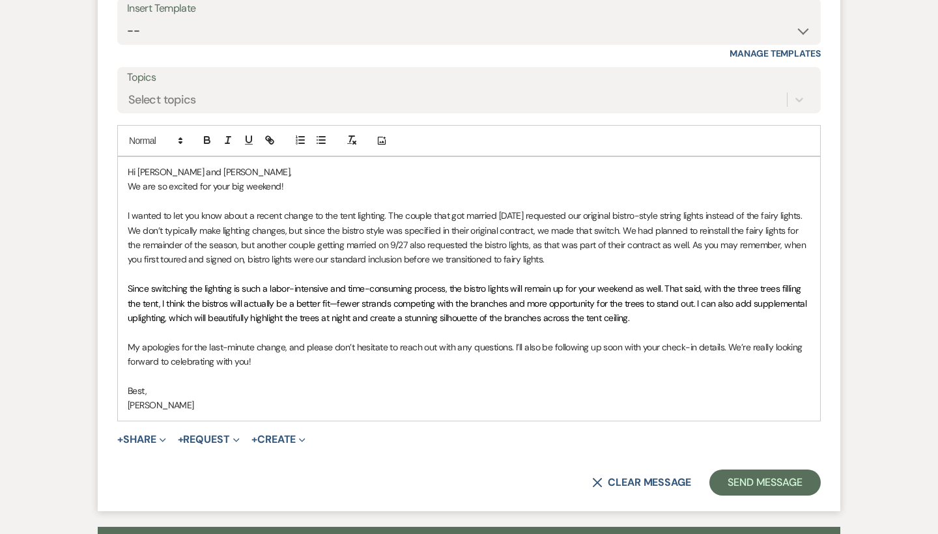
click at [464, 283] on span "Since switching the lighting is such a labor-intensive and time-consuming proce…" at bounding box center [469, 303] width 682 height 41
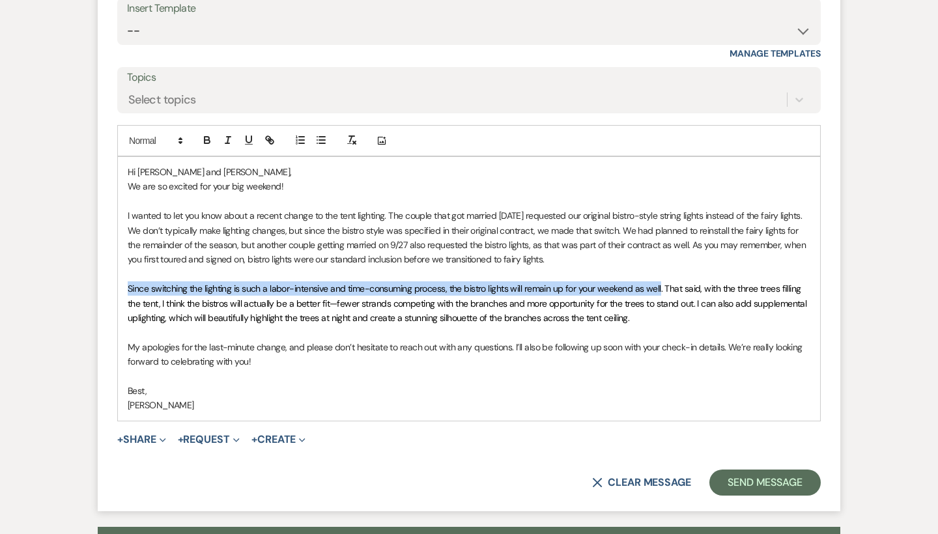
drag, startPoint x: 661, startPoint y: 274, endPoint x: 127, endPoint y: 277, distance: 534.4
click at [127, 277] on div "Hi Lian and Nicholas, We are so excited for your big weekend! I wanted to let y…" at bounding box center [469, 289] width 703 height 264
copy span "Since switching the lighting is such a labor-intensive and time-consuming proce…"
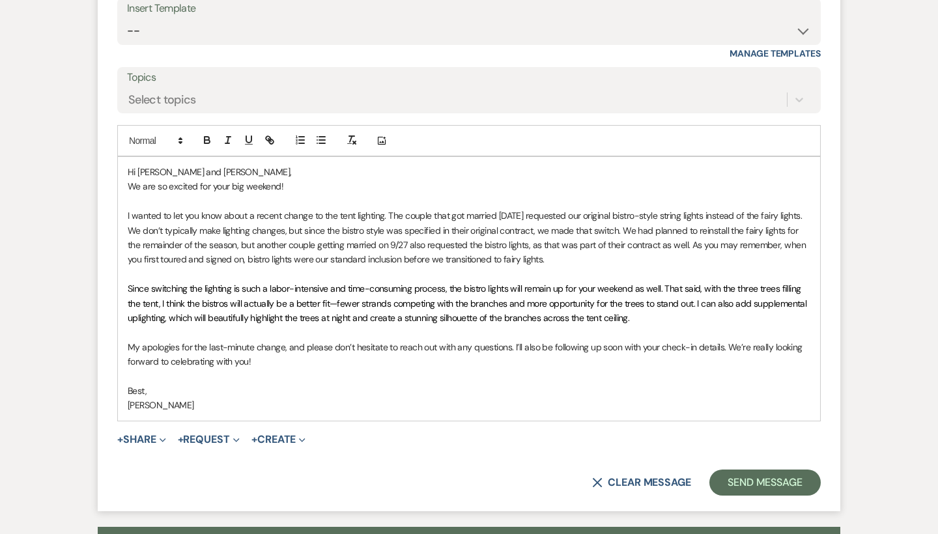
click at [435, 267] on p at bounding box center [469, 274] width 683 height 14
click at [295, 283] on span "Since switching the lighting is such a labor-intensive and time-consuming proce…" at bounding box center [469, 303] width 682 height 41
drag, startPoint x: 267, startPoint y: 274, endPoint x: 245, endPoint y: 273, distance: 21.5
click at [245, 283] on span "Since switching the lighting is such a labor intensive and time-consuming proce…" at bounding box center [469, 303] width 682 height 41
click at [245, 283] on span "Since switching the lighting is extremely labor intensive and time-consuming pr…" at bounding box center [460, 303] width 665 height 41
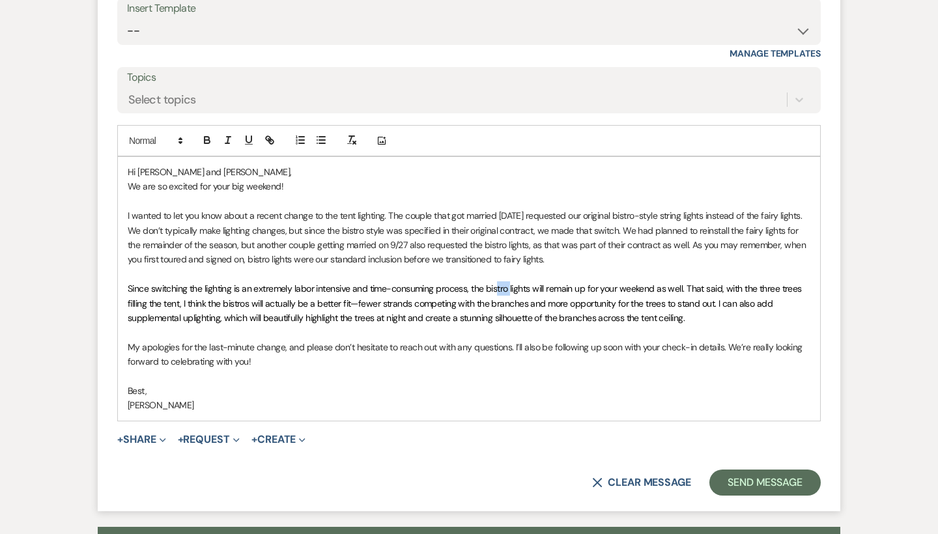
drag, startPoint x: 511, startPoint y: 274, endPoint x: 496, endPoint y: 274, distance: 15.0
click at [496, 283] on span "Since switching the lighting is an extremely labor intensive and time-consuming…" at bounding box center [466, 303] width 676 height 41
drag, startPoint x: 641, startPoint y: 274, endPoint x: 611, endPoint y: 274, distance: 29.3
click at [611, 283] on span "Since switching the lighting is an extremely labor intensive and time-consuming…" at bounding box center [469, 303] width 683 height 41
click at [641, 283] on span "Since switching the lighting is an extremely labor intensive and time-consuming…" at bounding box center [467, 303] width 678 height 41
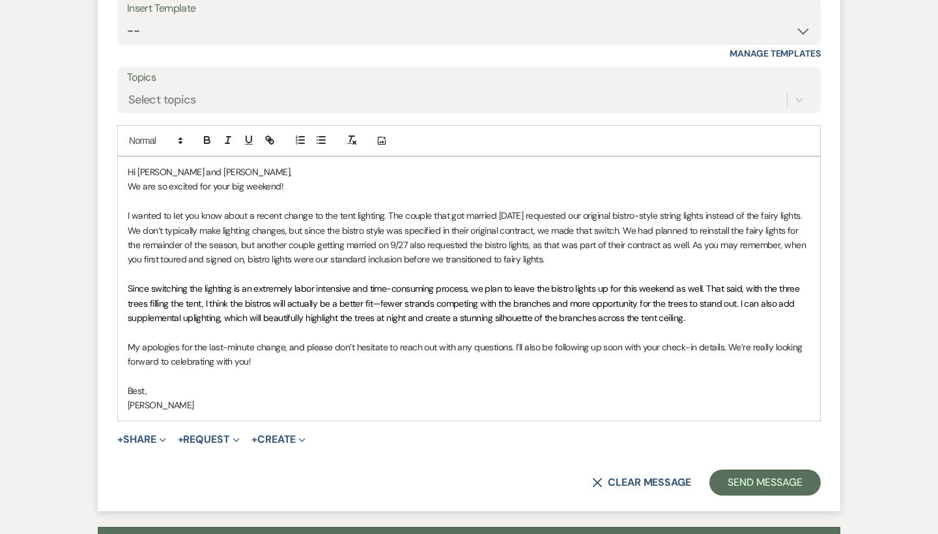
click at [704, 283] on span "Since switching the lighting is an extremely labor intensive and time-consuming…" at bounding box center [465, 303] width 675 height 41
drag, startPoint x: 288, startPoint y: 287, endPoint x: 276, endPoint y: 287, distance: 12.4
click at [276, 287] on span "Since switching the lighting is an extremely labor intensive and time-consuming…" at bounding box center [465, 303] width 675 height 41
drag, startPoint x: 656, startPoint y: 289, endPoint x: 559, endPoint y: 293, distance: 97.2
click at [559, 293] on span "Since switching the lighting is an extremely labor intensive and time-consuming…" at bounding box center [465, 303] width 675 height 41
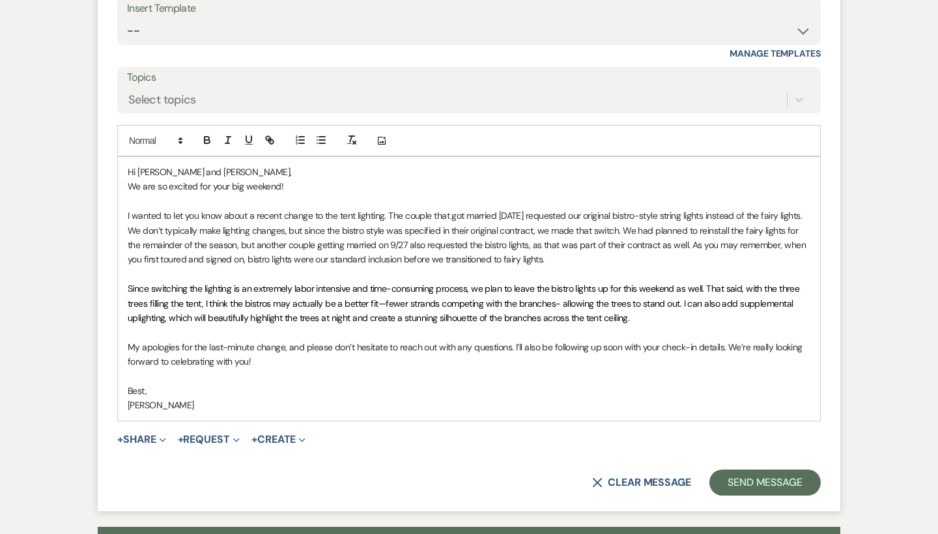
click at [685, 289] on span "Since switching the lighting is an extremely labor intensive and time-consuming…" at bounding box center [465, 303] width 675 height 41
click at [694, 290] on span "Since switching the lighting is an extremely labor intensive and time-consuming…" at bounding box center [465, 303] width 675 height 41
click at [724, 291] on span "Since switching the lighting is an extremely labor intensive and time-consuming…" at bounding box center [465, 303] width 675 height 41
click at [562, 289] on span "Since switching the lighting is an extremely labor intensive and time-consuming…" at bounding box center [465, 303] width 675 height 41
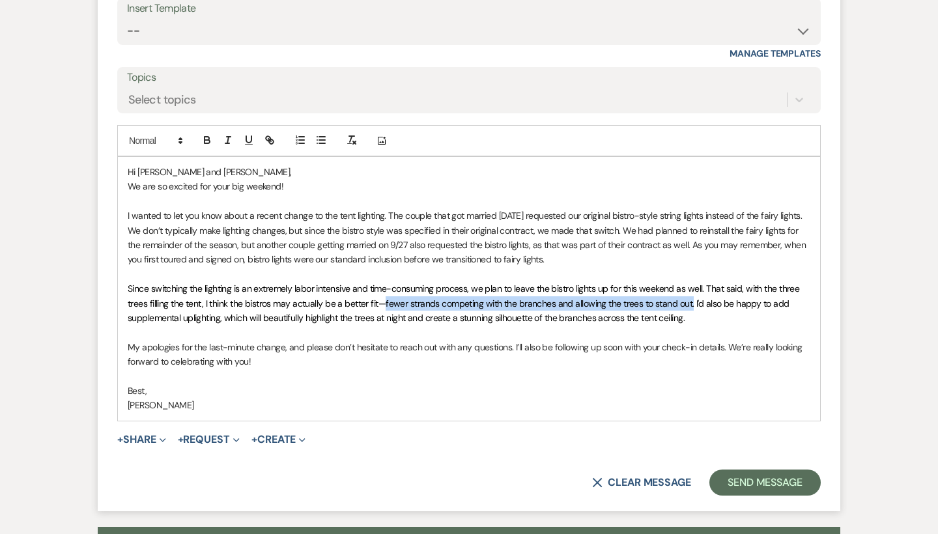
drag, startPoint x: 693, startPoint y: 286, endPoint x: 384, endPoint y: 291, distance: 309.0
click at [384, 291] on span "Since switching the lighting is an extremely labor intensive and time-consuming…" at bounding box center [465, 303] width 675 height 41
copy span "fewer strands competing with the branches and allowing the trees to stand out."
click at [570, 287] on span "Since switching the lighting is an extremely labor intensive and time-consuming…" at bounding box center [465, 303] width 675 height 41
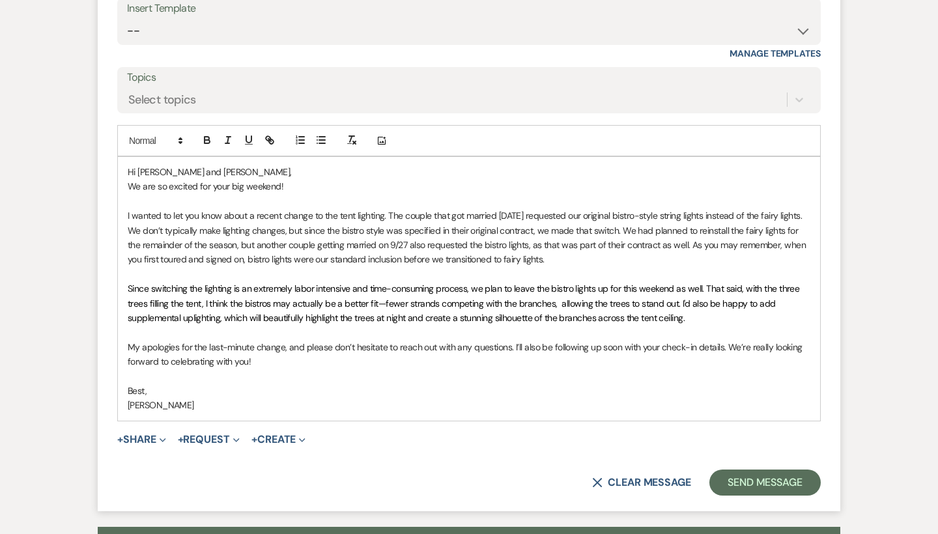
click at [678, 286] on span "Since switching the lighting is an extremely labor intensive and time-consuming…" at bounding box center [465, 303] width 675 height 41
click at [652, 209] on p "I wanted to let you know about a recent change to the tent lighting. The couple…" at bounding box center [469, 238] width 683 height 59
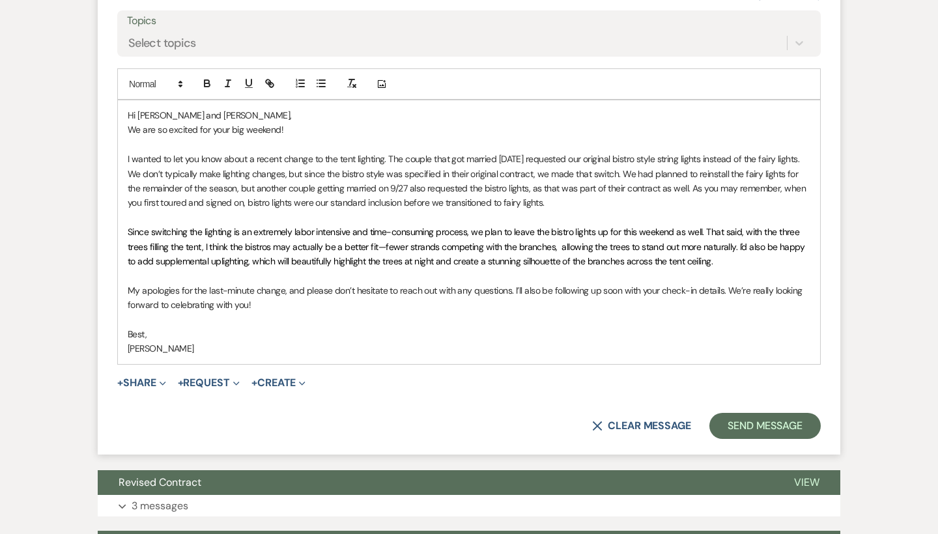
scroll to position [2883, 0]
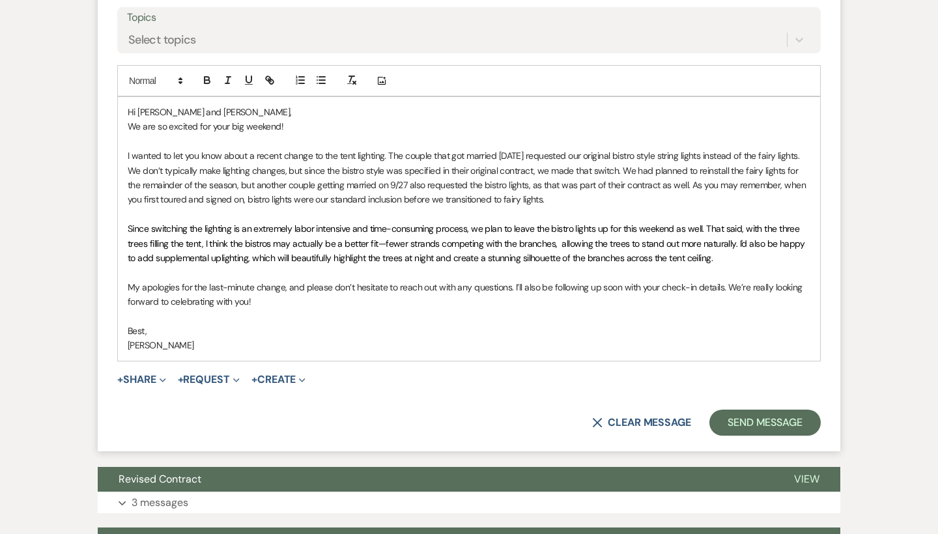
click at [608, 176] on p "I wanted to let you know about a recent change to the tent lighting. The couple…" at bounding box center [469, 178] width 683 height 59
drag, startPoint x: 619, startPoint y: 173, endPoint x: 594, endPoint y: 173, distance: 25.4
click at [594, 173] on p "I wanted to let you know about a recent change to the tent lighting. The couple…" at bounding box center [469, 178] width 683 height 59
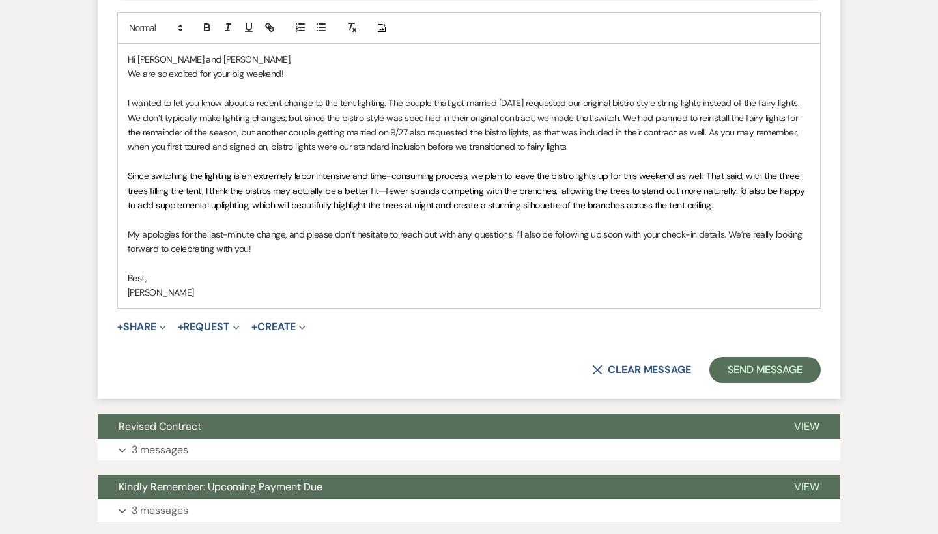
scroll to position [2939, 0]
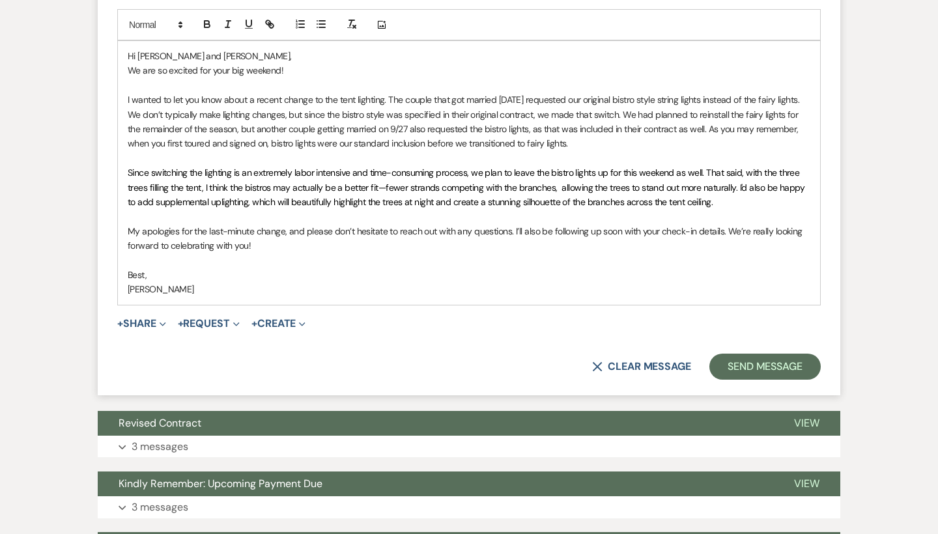
click at [560, 177] on span "Since switching the lighting is an extremely labor intensive and time-consuming…" at bounding box center [468, 187] width 680 height 41
click at [247, 185] on span "Since switching the lighting is an extremely labor intensive and time-consuming…" at bounding box center [466, 187] width 677 height 41
drag, startPoint x: 453, startPoint y: 190, endPoint x: 442, endPoint y: 190, distance: 11.1
click at [442, 190] on span "Since switching the lighting is an extremely labor intensive and time-consuming…" at bounding box center [466, 187] width 677 height 41
click at [556, 194] on p "Since switching the lighting is an extremely labor intensive and time-consuming…" at bounding box center [469, 188] width 683 height 44
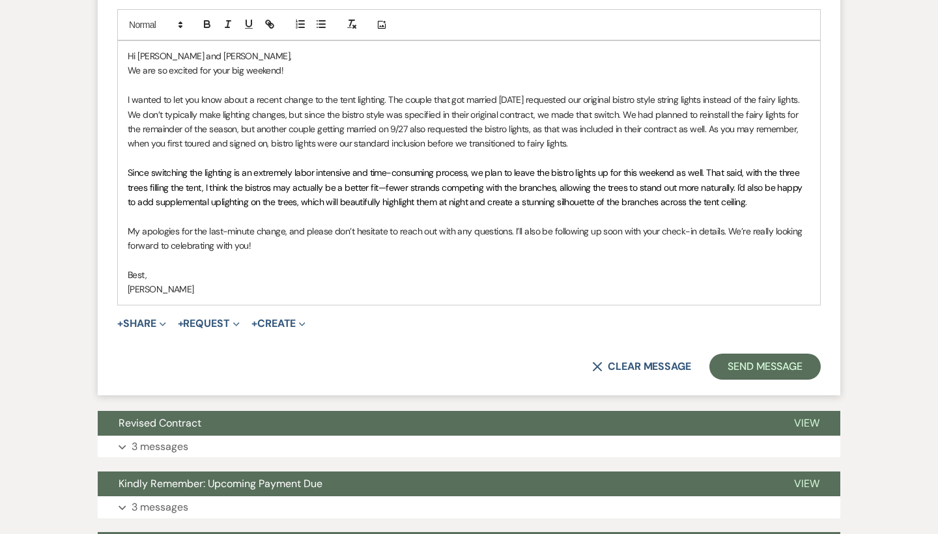
click at [554, 184] on span "Since switching the lighting is an extremely labor intensive and time-consuming…" at bounding box center [466, 187] width 677 height 41
click at [650, 192] on span "Since switching the lighting is an extremely labor intensive and time-consuming…" at bounding box center [466, 187] width 677 height 41
drag, startPoint x: 248, startPoint y: 233, endPoint x: 171, endPoint y: 234, distance: 76.9
click at [171, 234] on p "My apologies for the last-minute change, and please don’t hesitate to reach out…" at bounding box center [469, 238] width 683 height 29
click at [219, 231] on p "My apologies for the last-minute change, and please don’t hesitate to reach out…" at bounding box center [469, 238] width 683 height 29
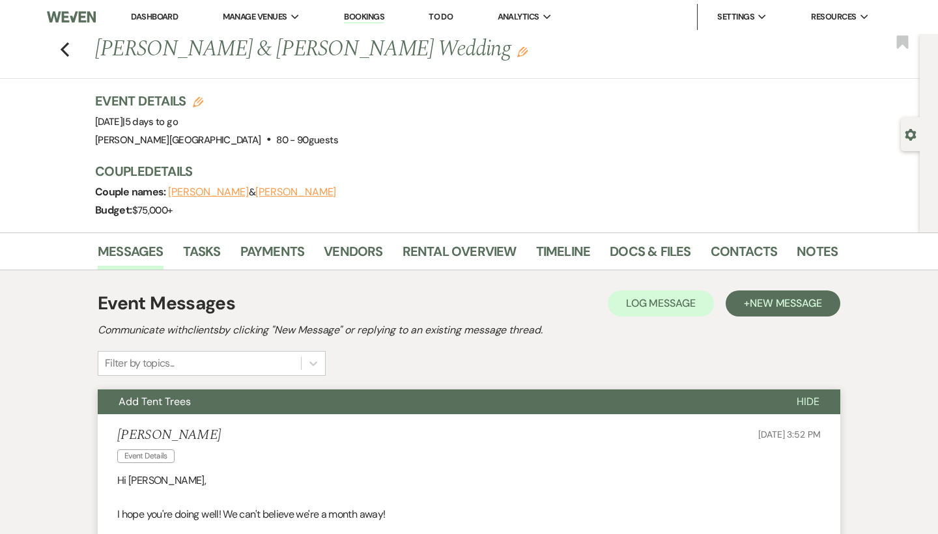
scroll to position [0, 0]
click at [66, 50] on icon "Previous" at bounding box center [65, 50] width 10 height 16
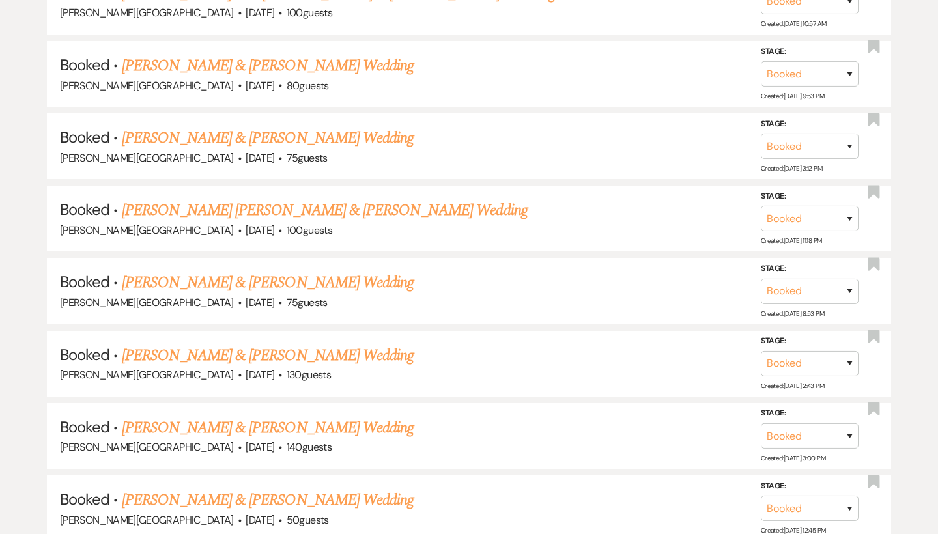
scroll to position [16341, 0]
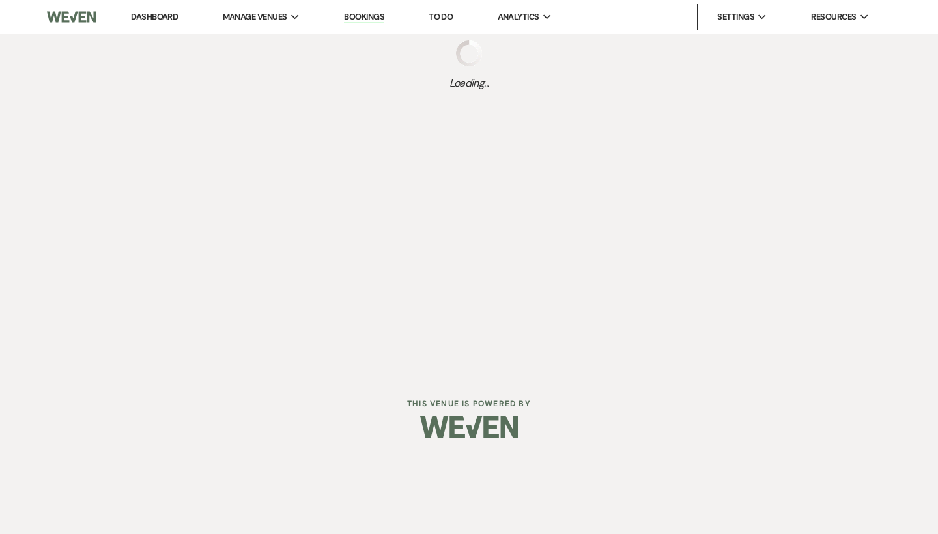
select select "5"
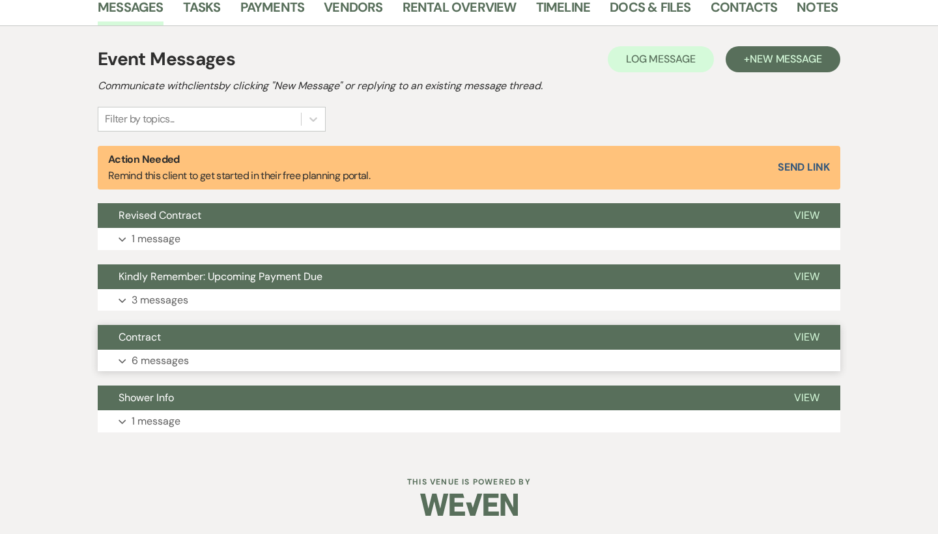
scroll to position [338, 0]
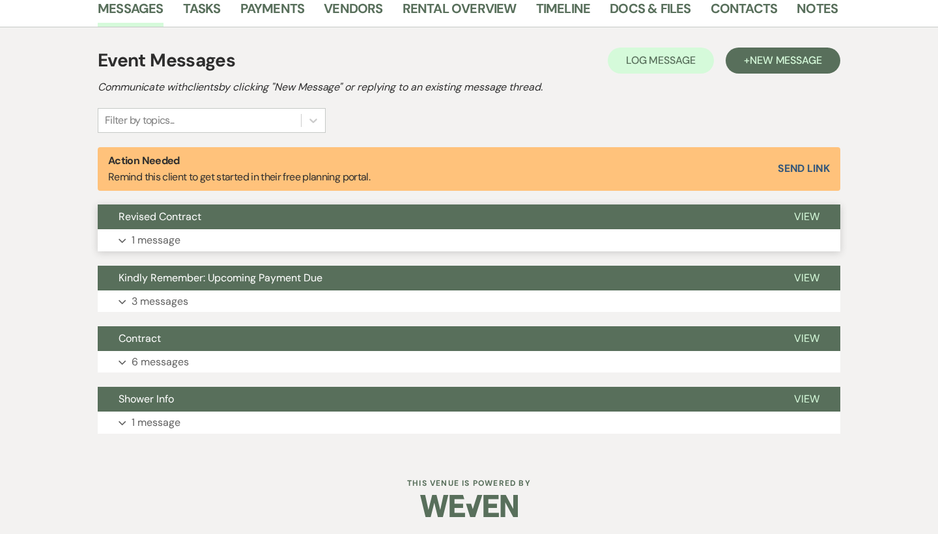
click at [401, 217] on button "Revised Contract" at bounding box center [436, 217] width 676 height 25
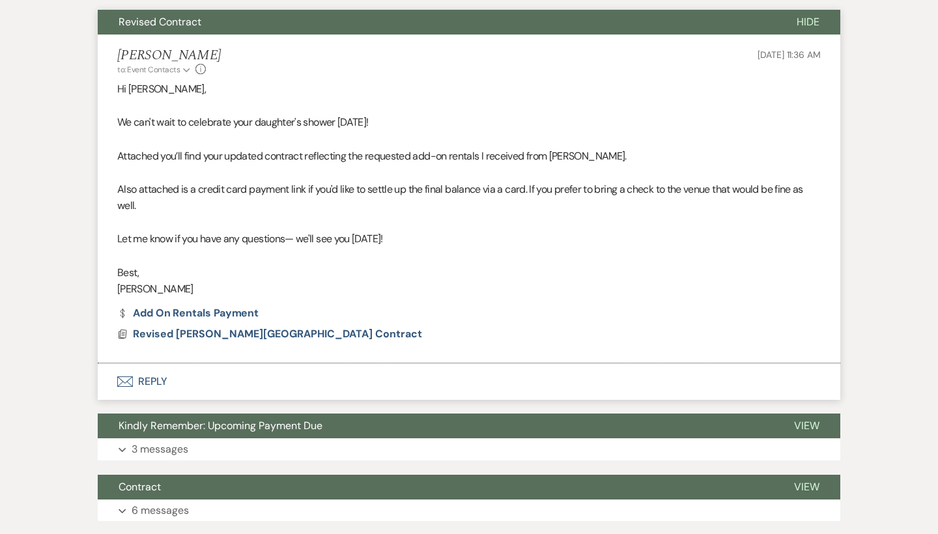
scroll to position [573, 0]
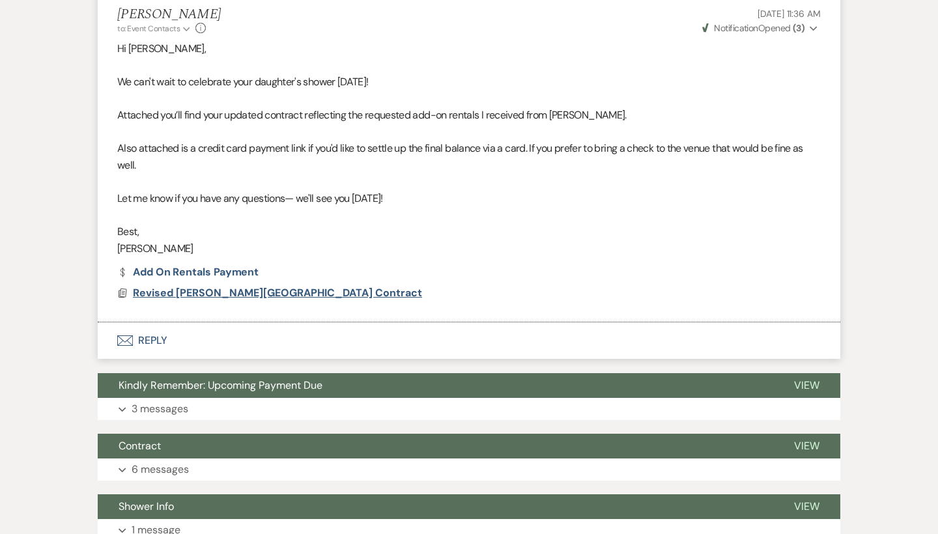
click at [267, 288] on span "Revised [PERSON_NAME][GEOGRAPHIC_DATA] Contract" at bounding box center [277, 293] width 289 height 14
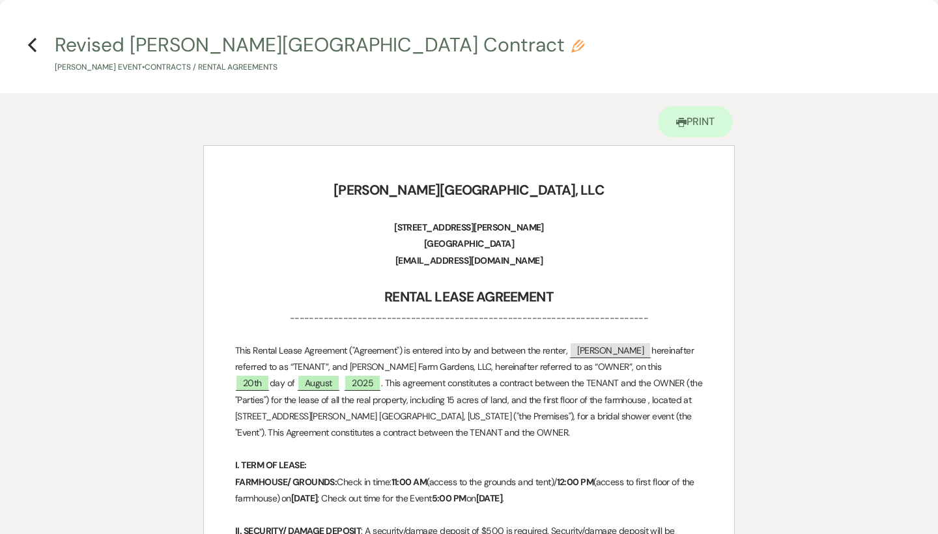
scroll to position [0, 0]
